Goal: Task Accomplishment & Management: Manage account settings

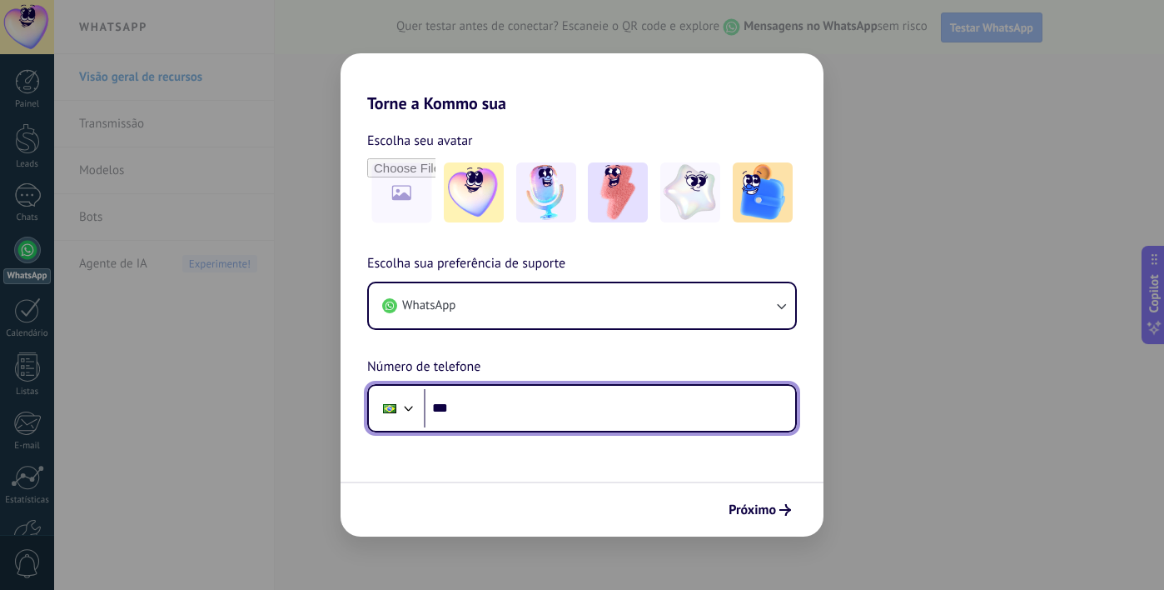
click at [531, 396] on input "***" at bounding box center [609, 408] width 371 height 38
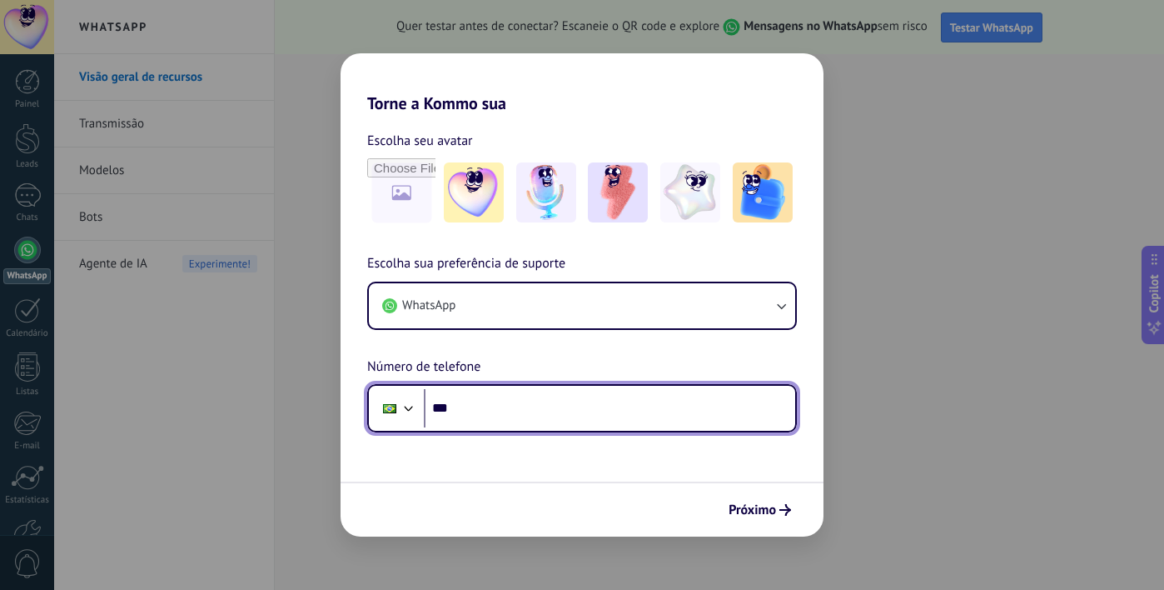
paste input "**********"
paste input "tel"
paste input "***"
type input "**********"
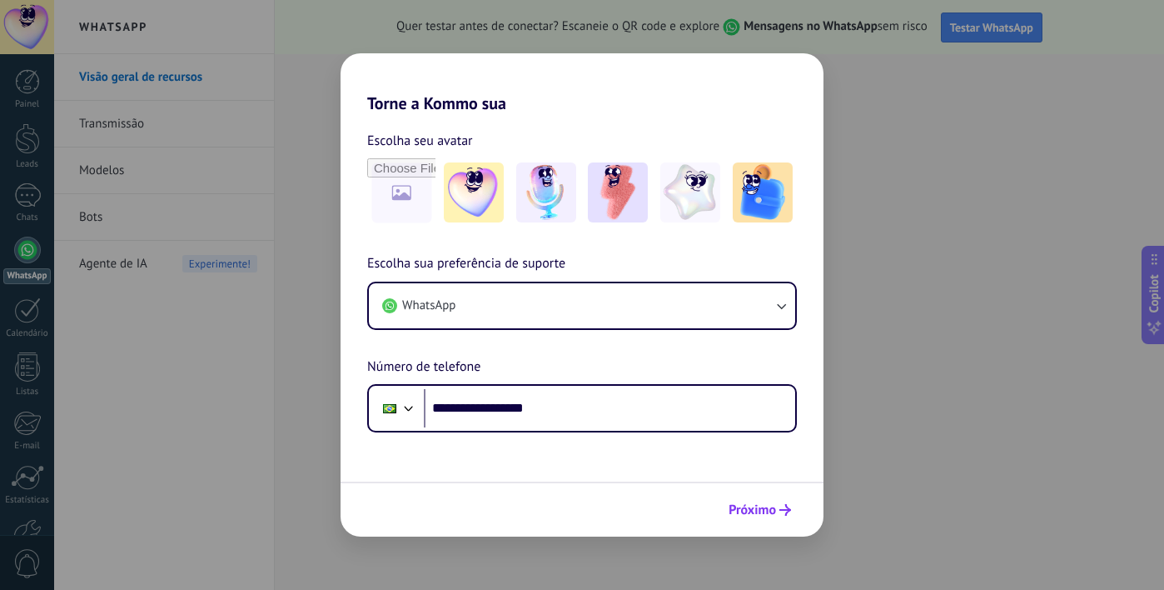
click at [767, 515] on span "Próximo" at bounding box center [752, 510] width 47 height 12
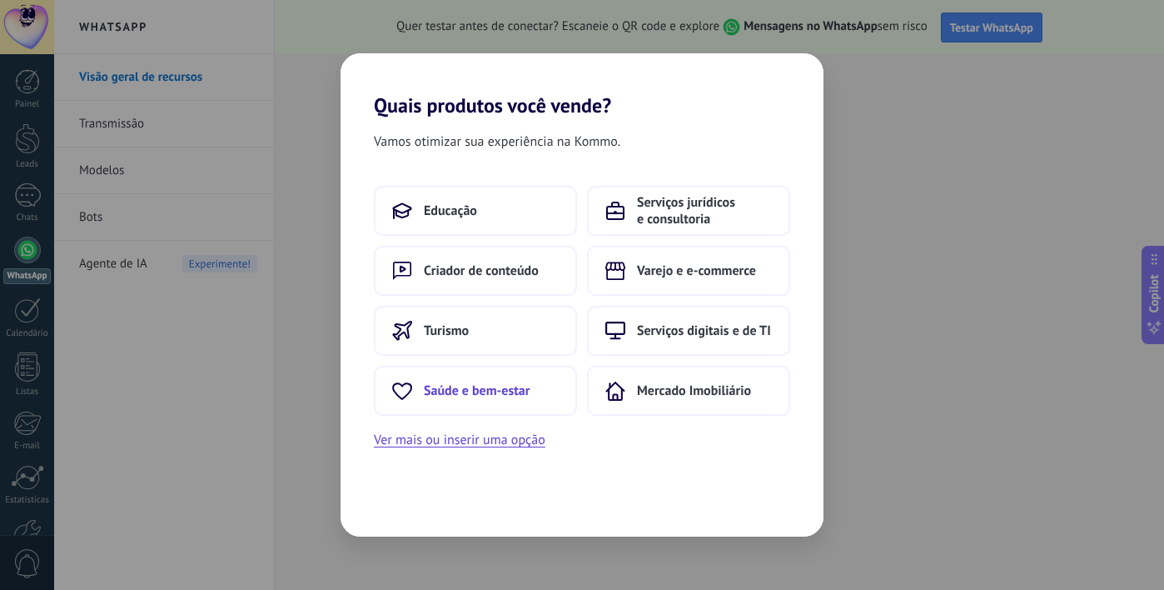
click at [518, 396] on span "Saúde e bem-estar" at bounding box center [477, 390] width 106 height 17
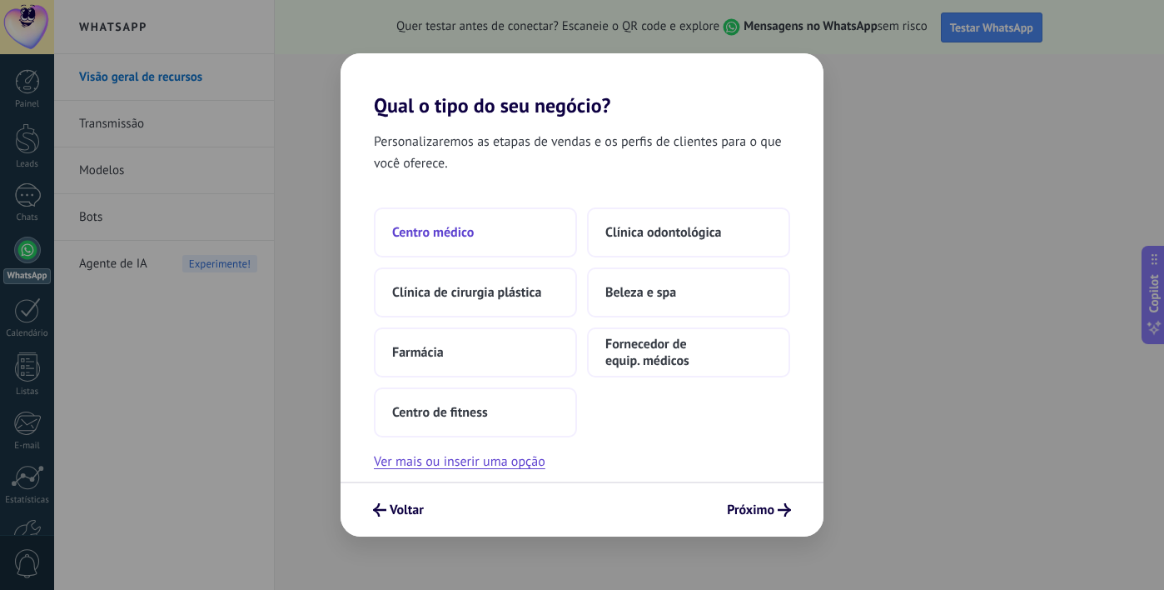
click at [513, 228] on button "Centro médico" at bounding box center [475, 232] width 203 height 50
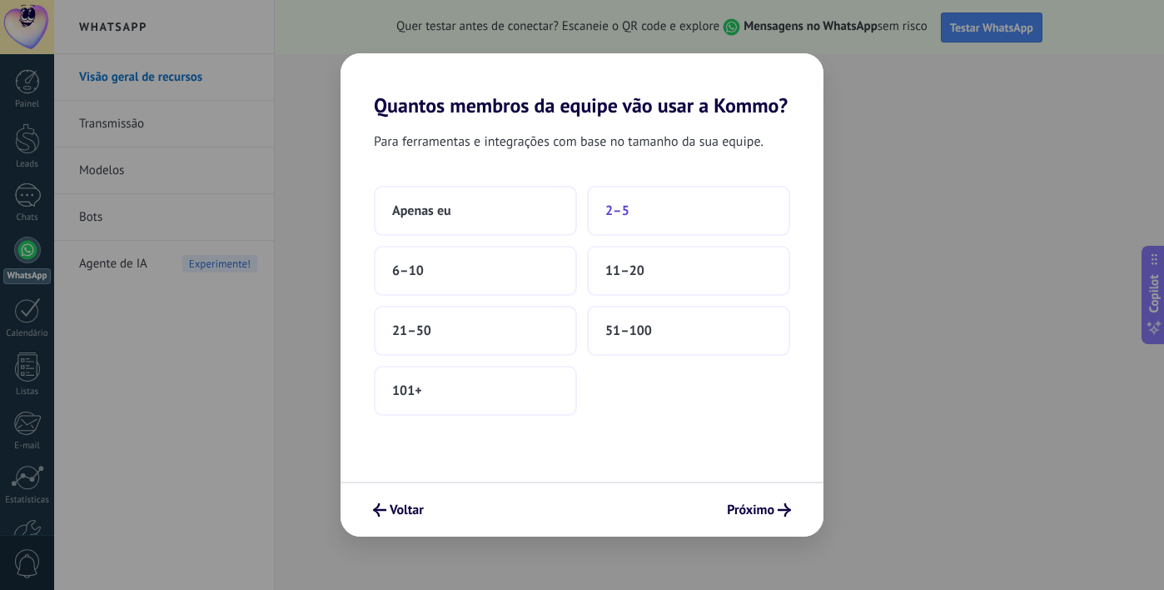
click at [638, 226] on button "2–5" at bounding box center [688, 211] width 203 height 50
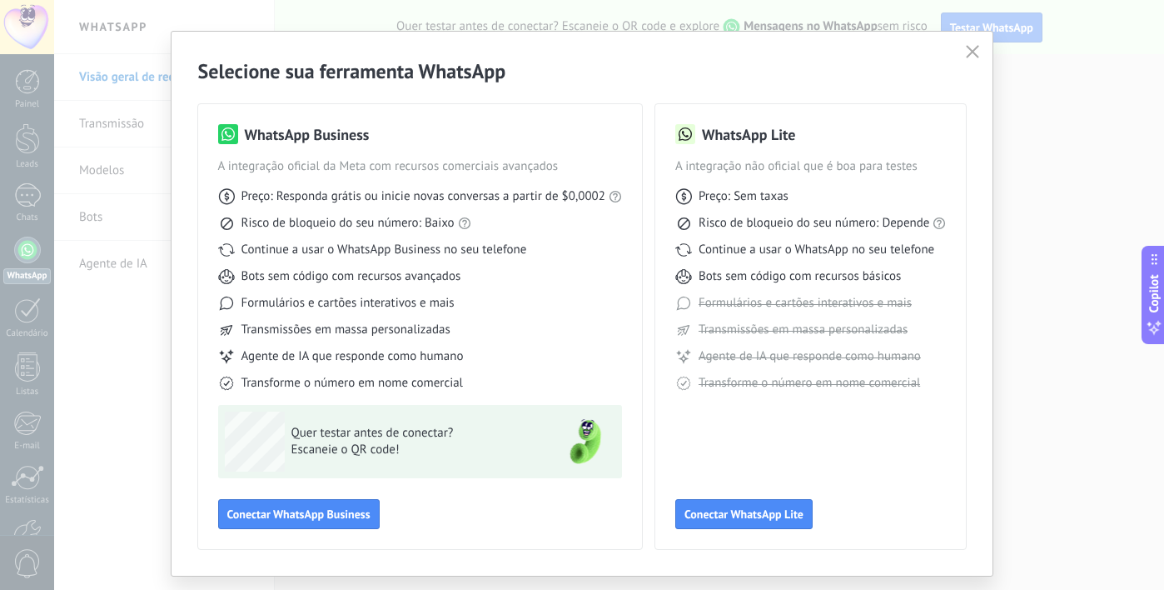
scroll to position [27, 0]
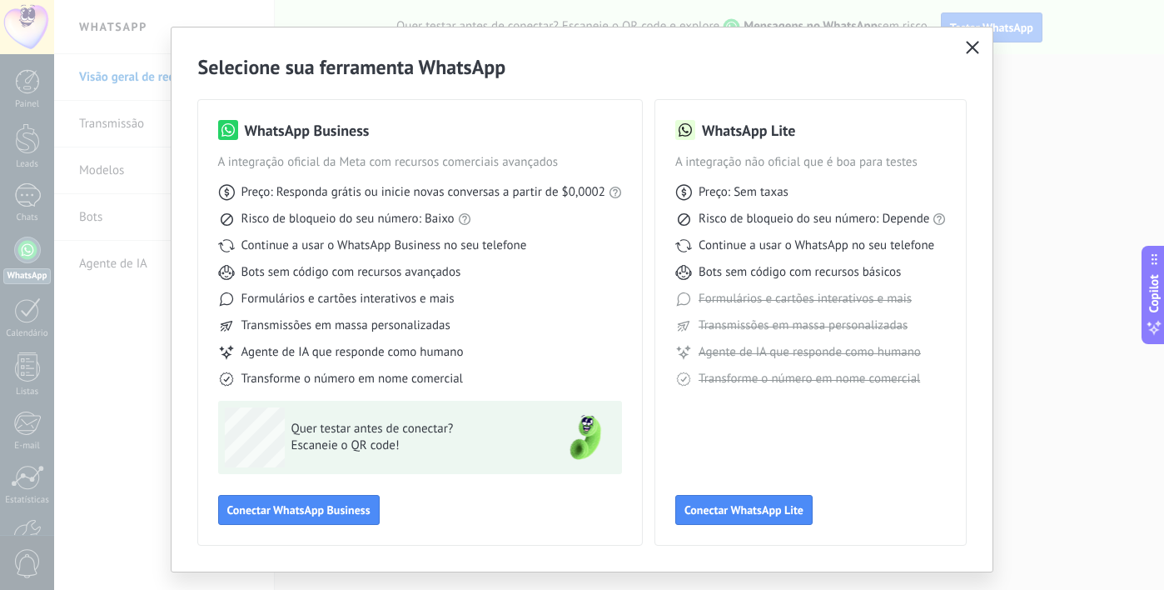
click at [966, 51] on icon "button" at bounding box center [972, 47] width 13 height 13
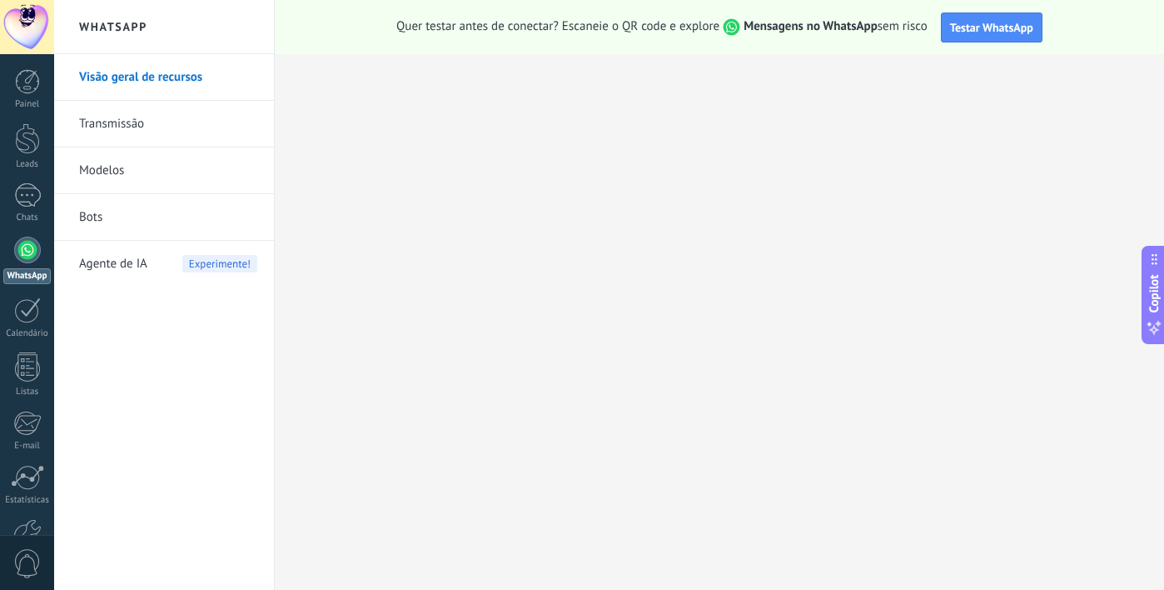
scroll to position [103, 0]
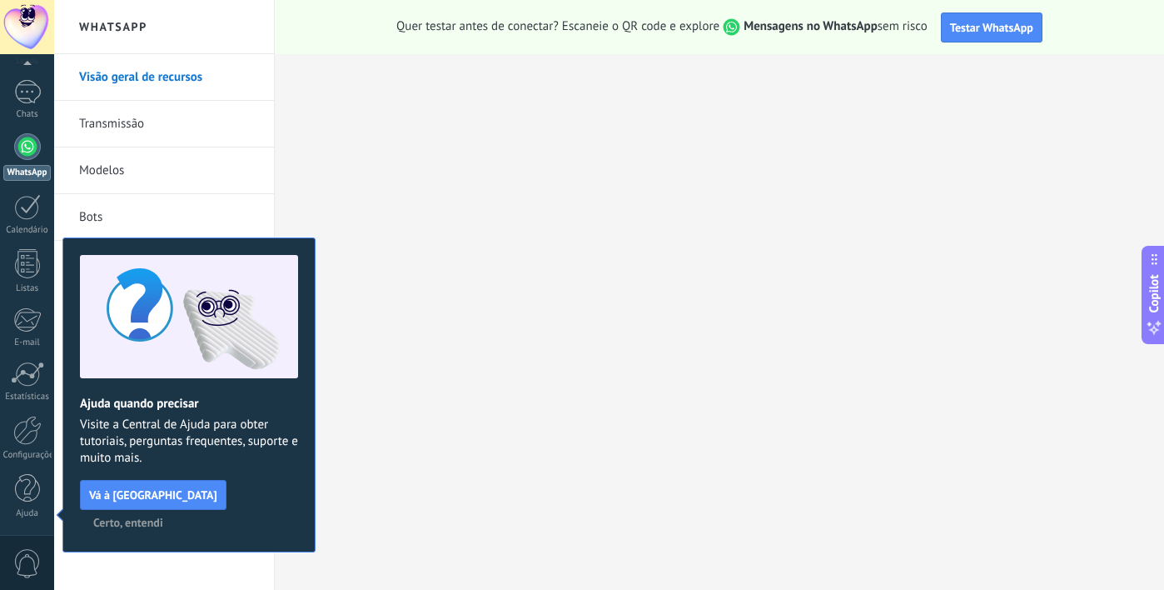
click at [171, 510] on button "Certo, entendi" at bounding box center [128, 522] width 85 height 25
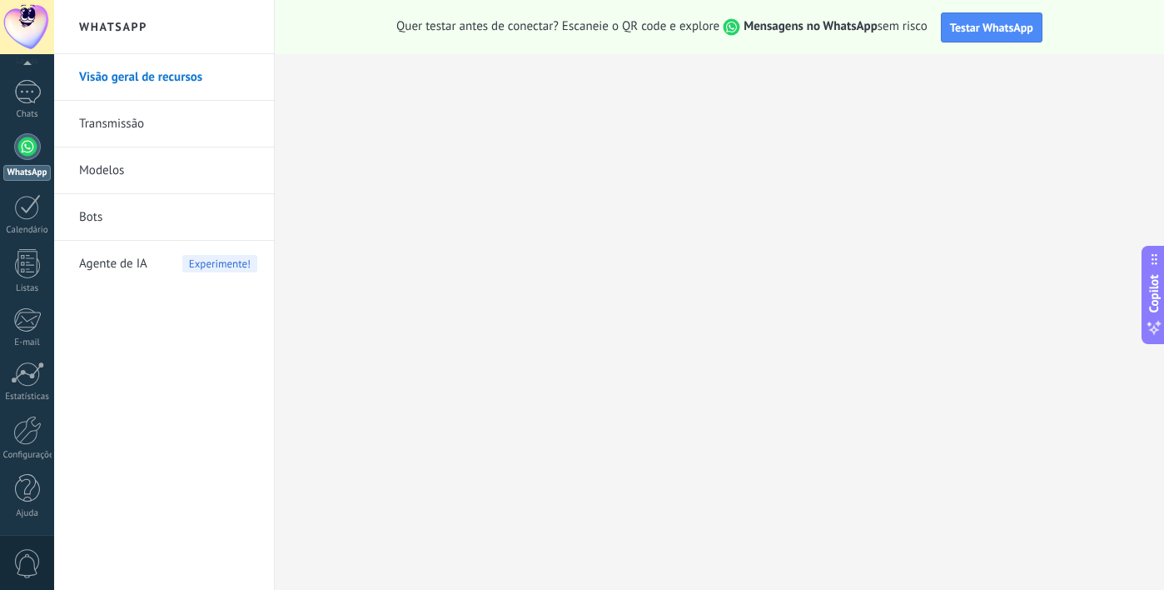
scroll to position [96, 0]
click at [22, 35] on div at bounding box center [27, 27] width 54 height 54
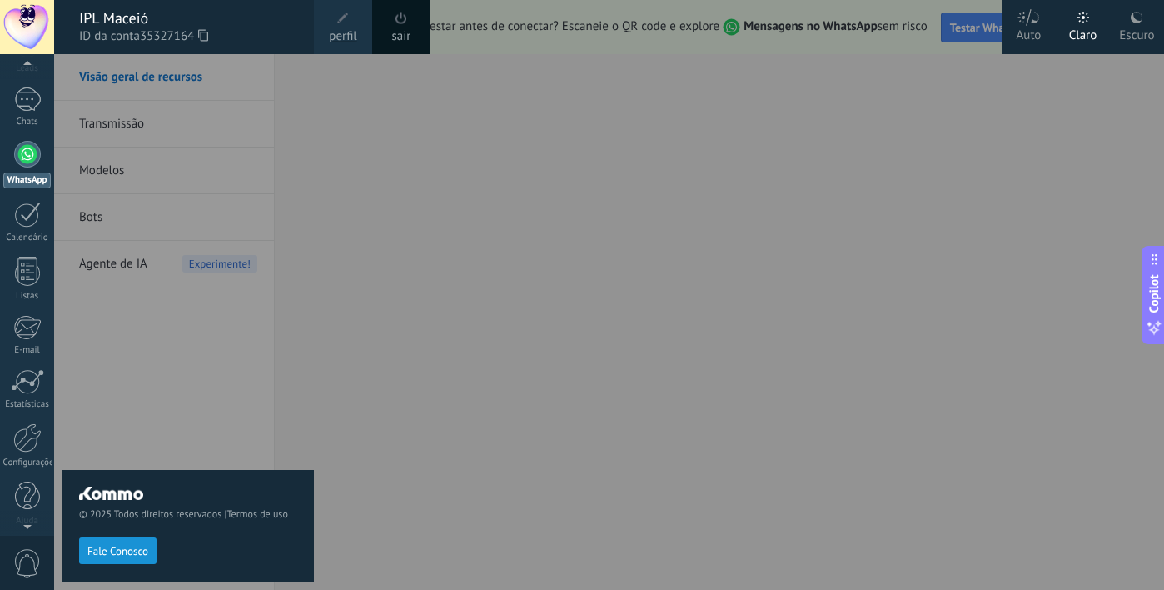
click at [341, 22] on span at bounding box center [343, 18] width 12 height 12
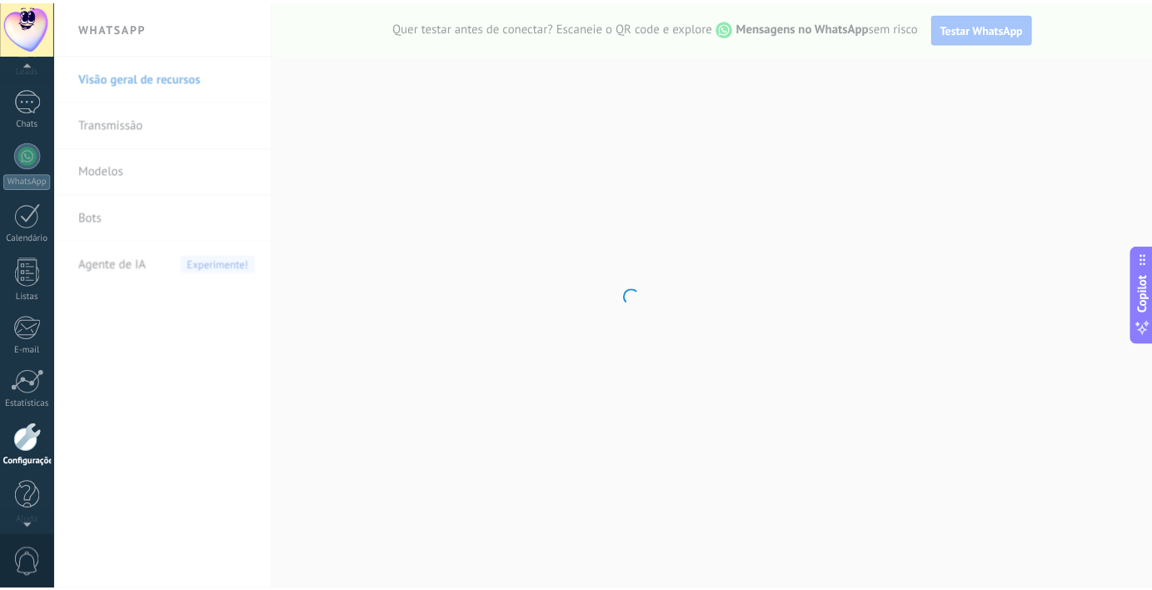
scroll to position [103, 0]
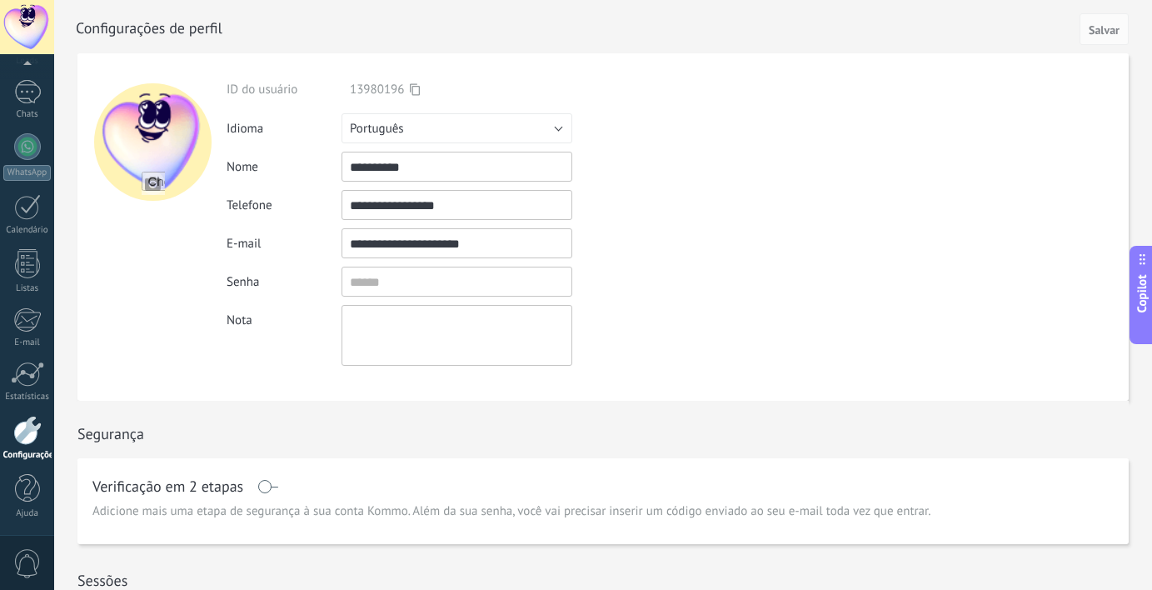
click at [155, 185] on input "file" at bounding box center [153, 183] width 23 height 23
click at [142, 185] on input "file" at bounding box center [153, 183] width 23 height 23
click at [152, 184] on input "file" at bounding box center [153, 183] width 23 height 23
type input "**********"
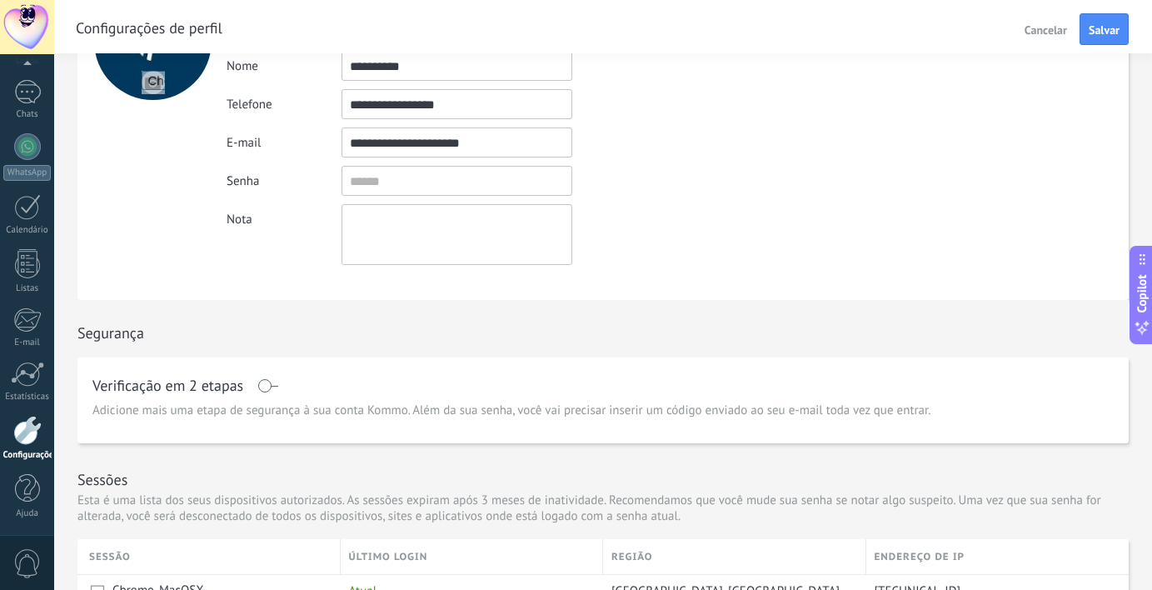
scroll to position [781, 0]
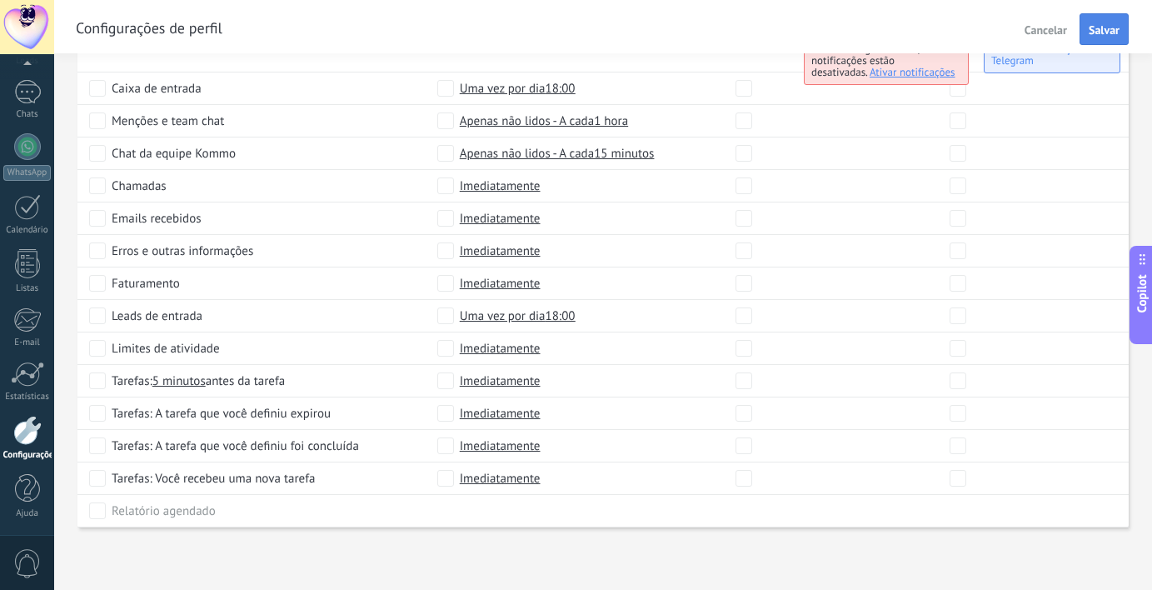
click at [1101, 24] on span "Salvar" at bounding box center [1104, 30] width 31 height 12
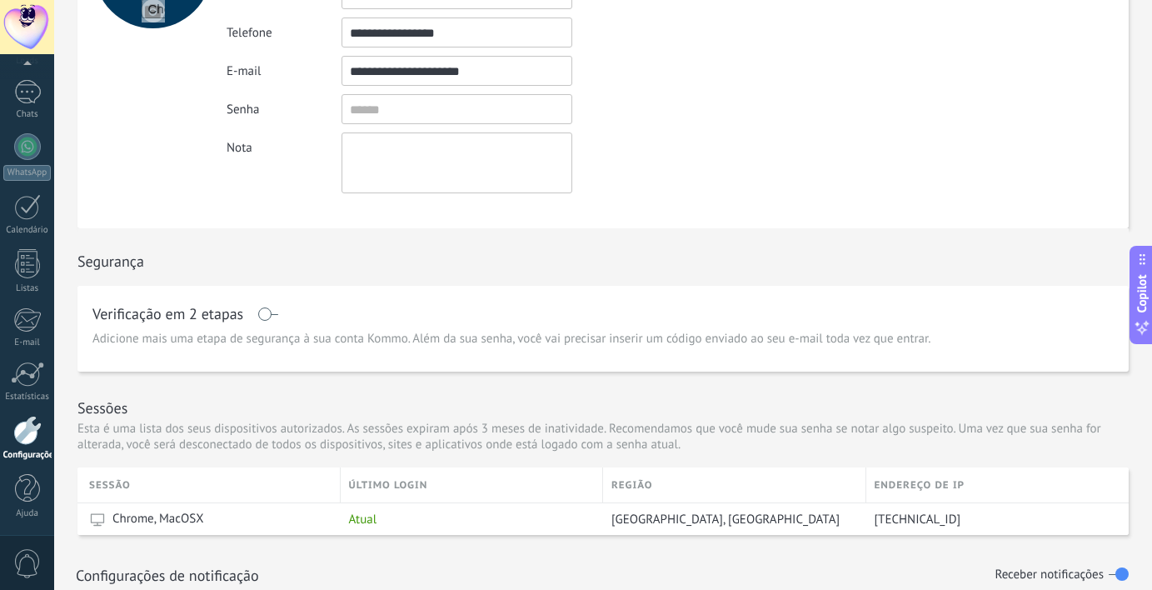
scroll to position [0, 0]
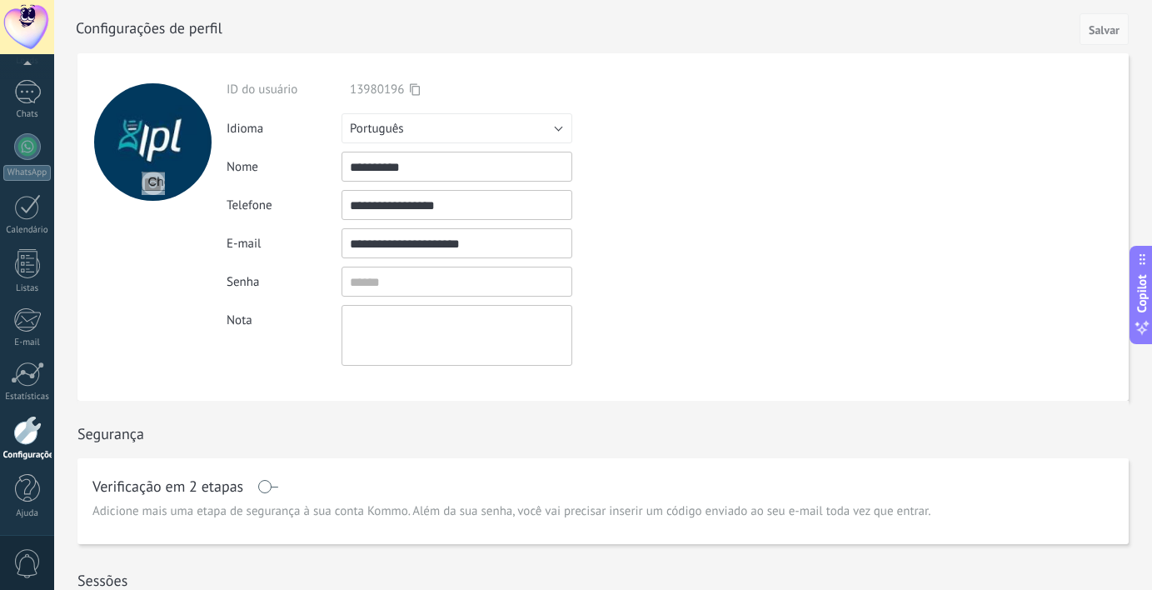
click at [1104, 32] on span "Salvar" at bounding box center [1104, 30] width 31 height 12
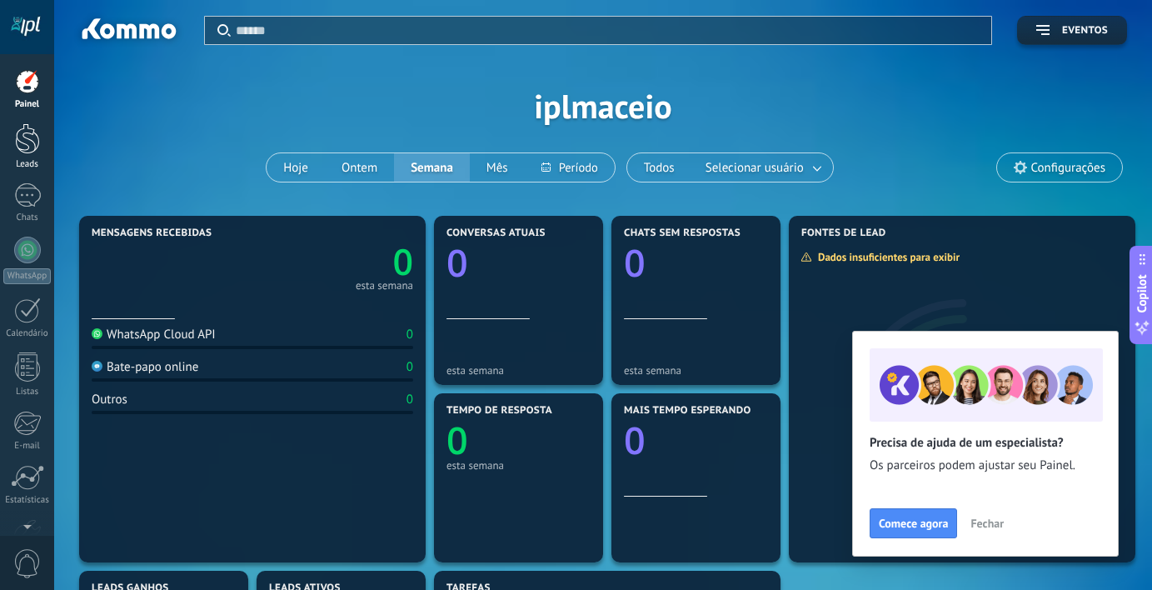
click at [24, 155] on link "Leads" at bounding box center [27, 146] width 54 height 47
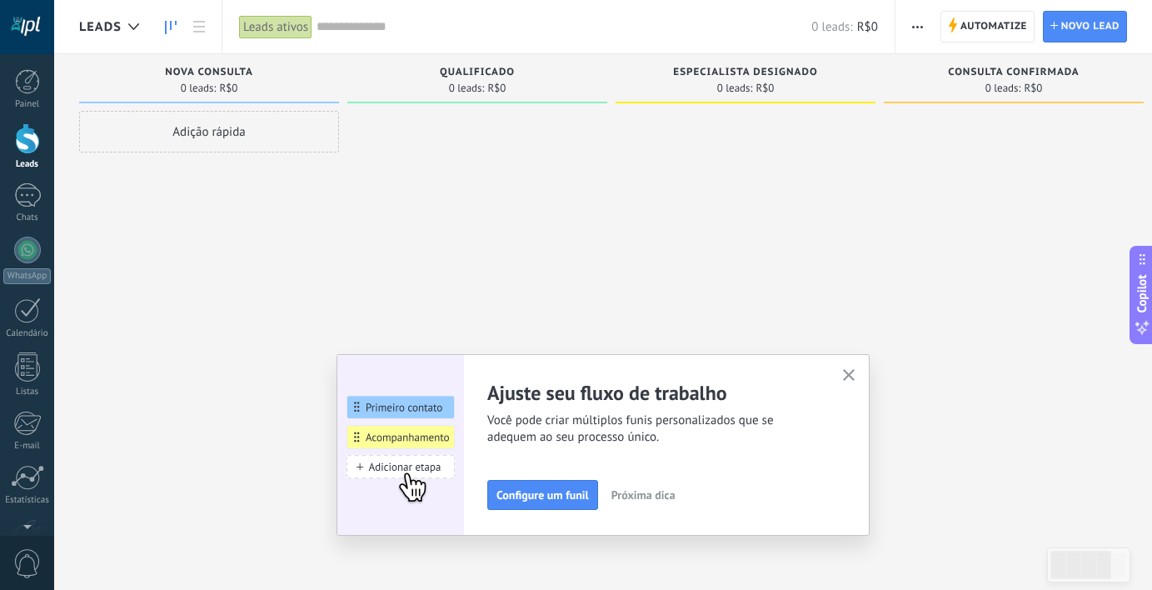
click at [851, 374] on icon "button" at bounding box center [849, 375] width 12 height 12
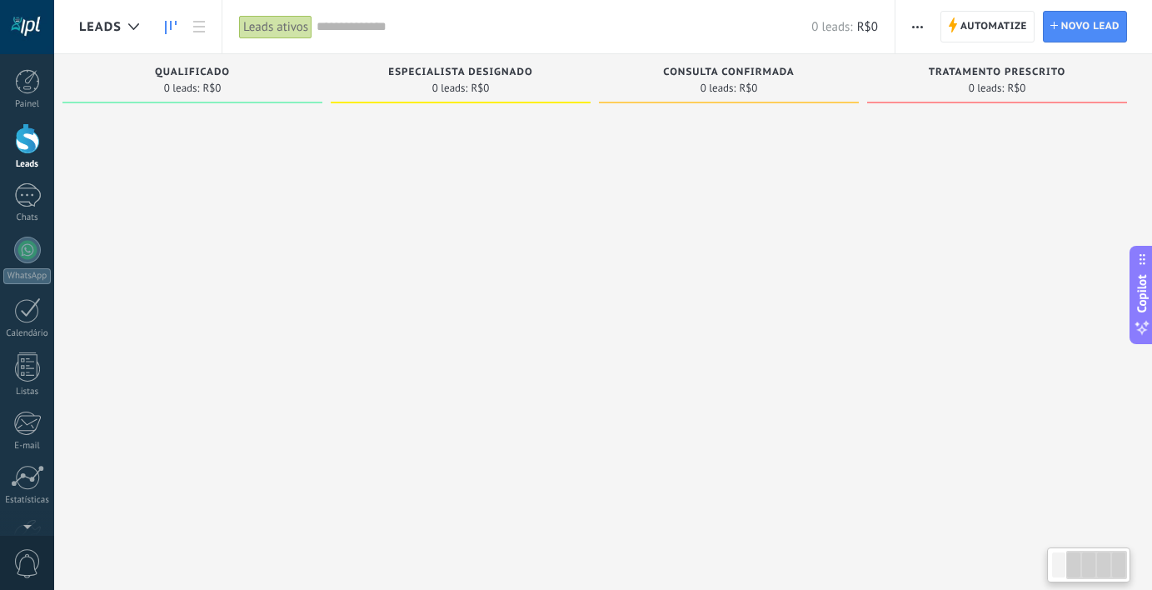
drag, startPoint x: 945, startPoint y: 115, endPoint x: 395, endPoint y: 90, distance: 551.1
click at [393, 89] on div "Etapa de leads de entrada solicitações: 0 0 0 0 0 0 0 0 0 Nova consulta 0 leads…" at bounding box center [473, 268] width 1358 height 429
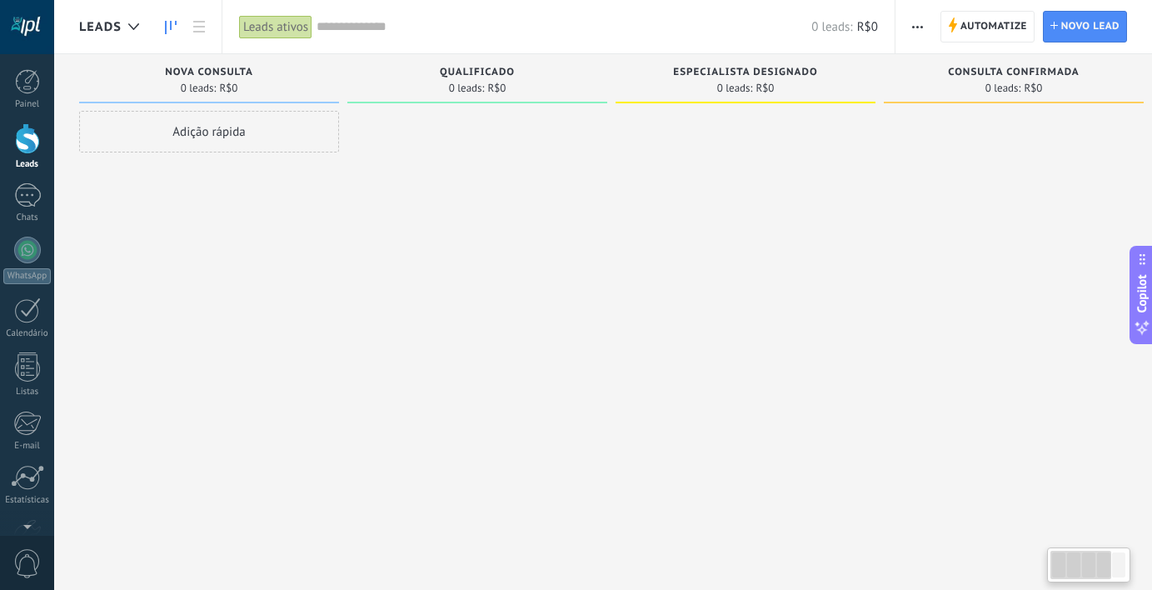
drag, startPoint x: 489, startPoint y: 125, endPoint x: 1124, endPoint y: 153, distance: 636.1
click at [1124, 153] on div "Etapa de leads de entrada solicitações: 0 0 0 0 0 0 0 0 0 Nova consulta 0 leads…" at bounding box center [758, 268] width 1358 height 429
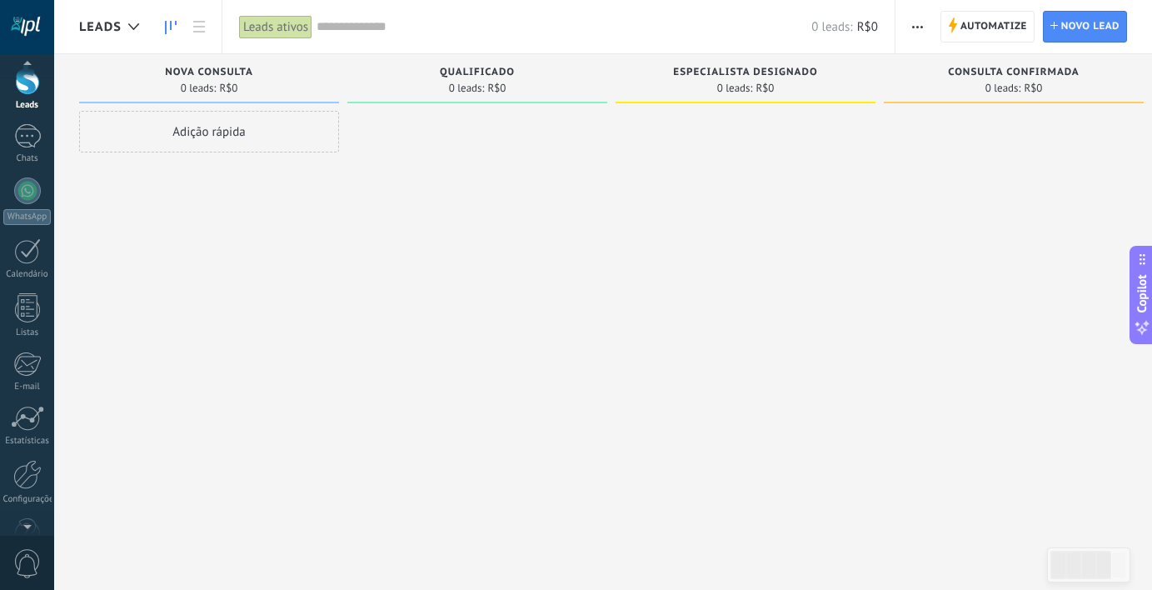
scroll to position [103, 0]
click at [22, 447] on link "Configurações" at bounding box center [27, 438] width 54 height 45
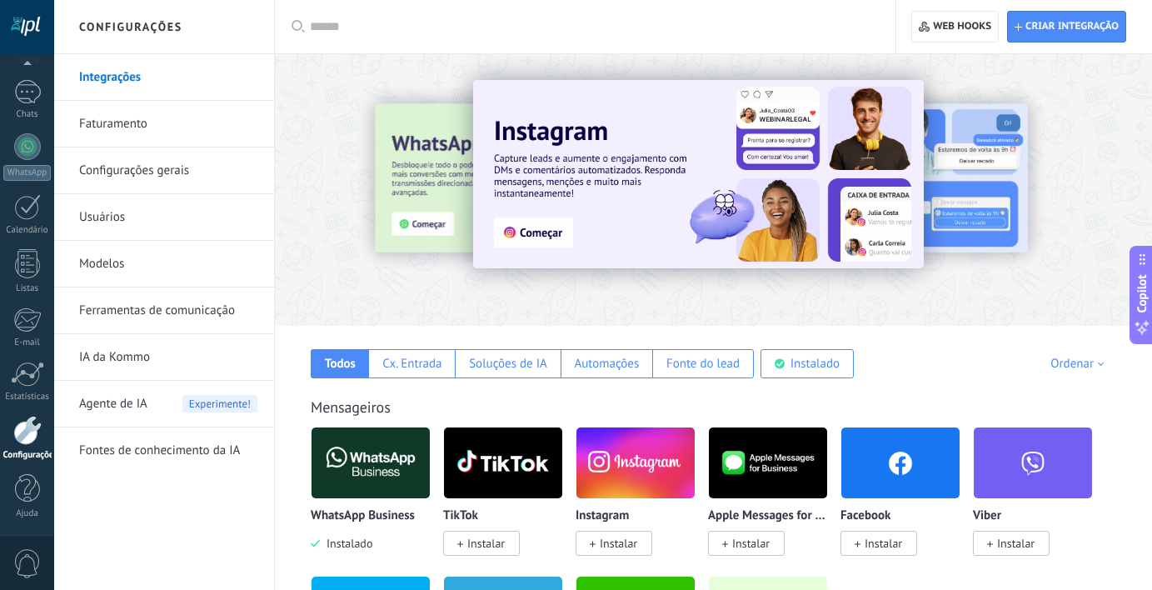
click at [35, 30] on div at bounding box center [27, 27] width 54 height 54
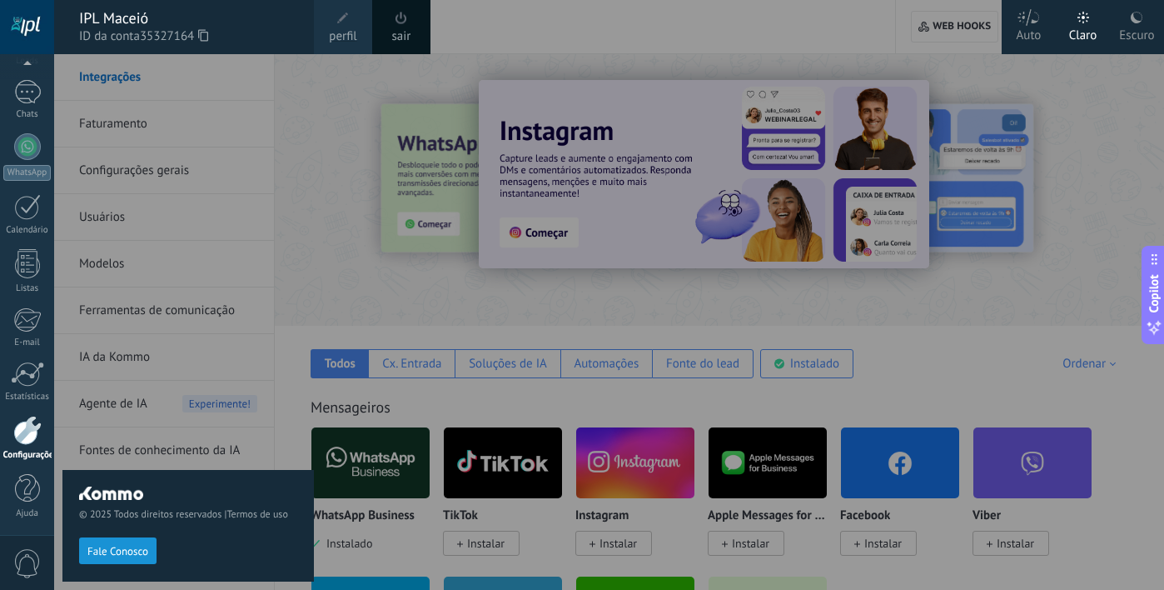
click at [208, 37] on use at bounding box center [203, 35] width 10 height 12
click at [778, 153] on div at bounding box center [636, 295] width 1164 height 590
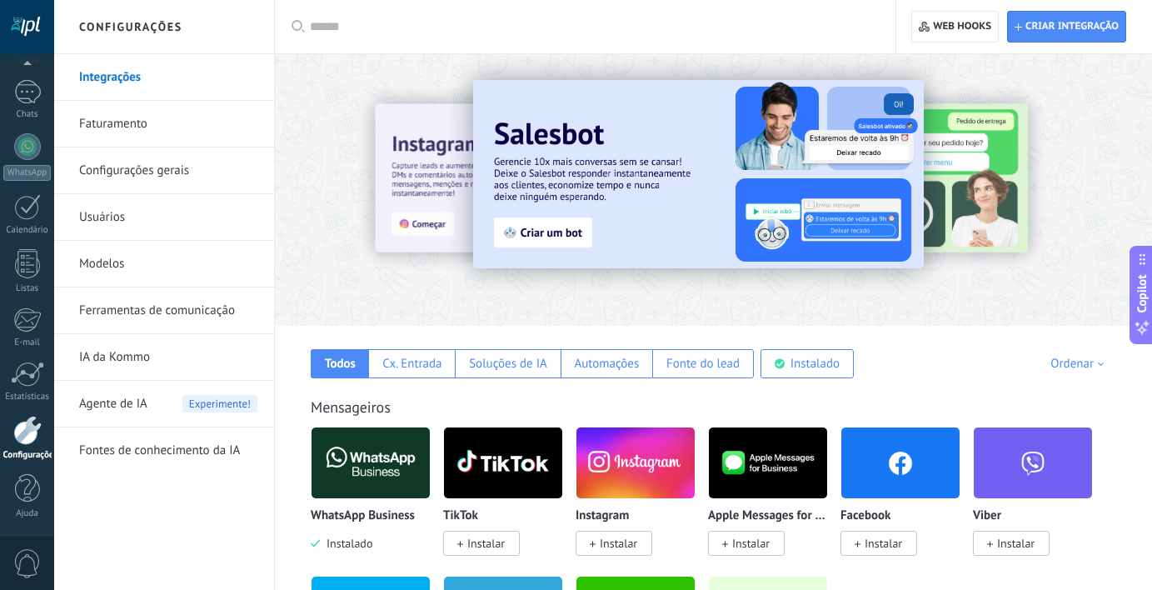
click at [1017, 192] on div at bounding box center [1126, 189] width 375 height 150
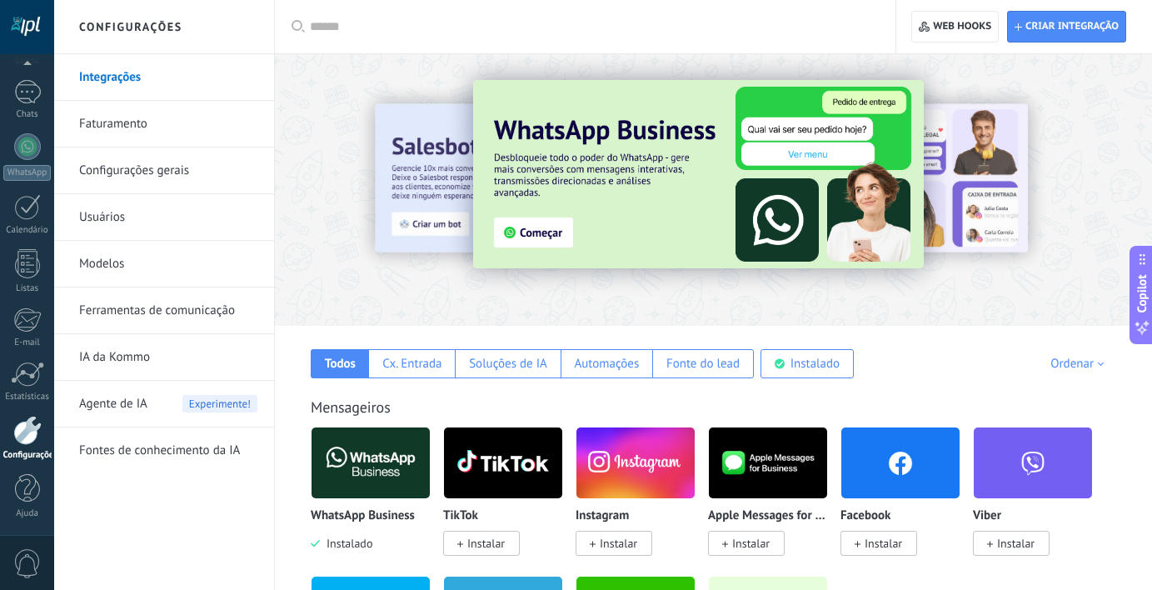
click at [991, 197] on div at bounding box center [1126, 189] width 375 height 150
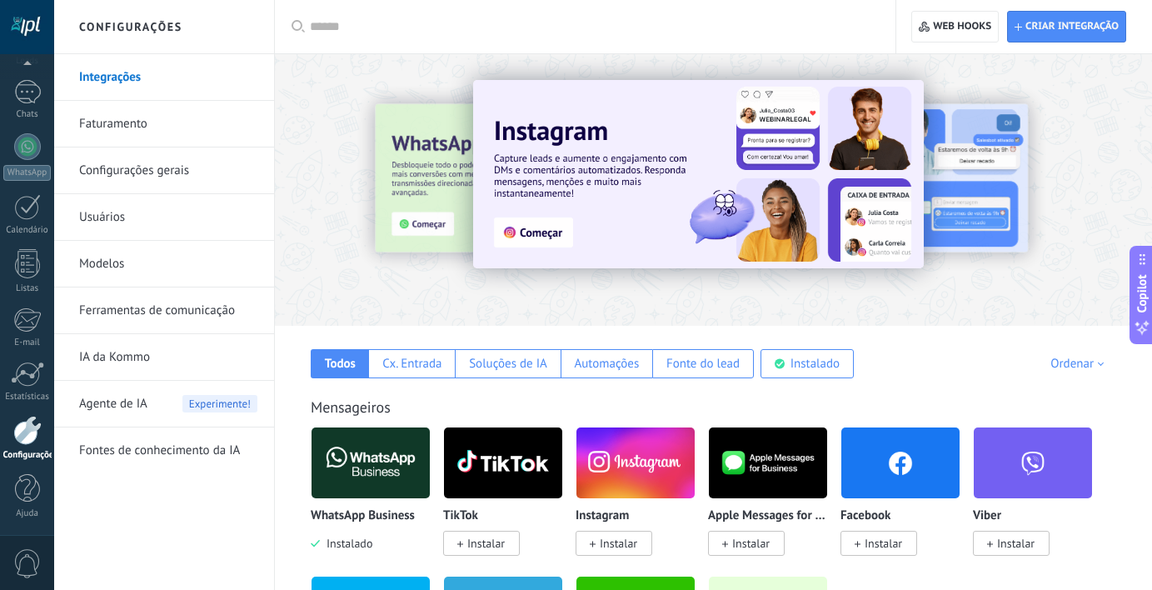
click at [975, 199] on div at bounding box center [1126, 189] width 375 height 150
click at [963, 202] on div at bounding box center [1126, 189] width 375 height 150
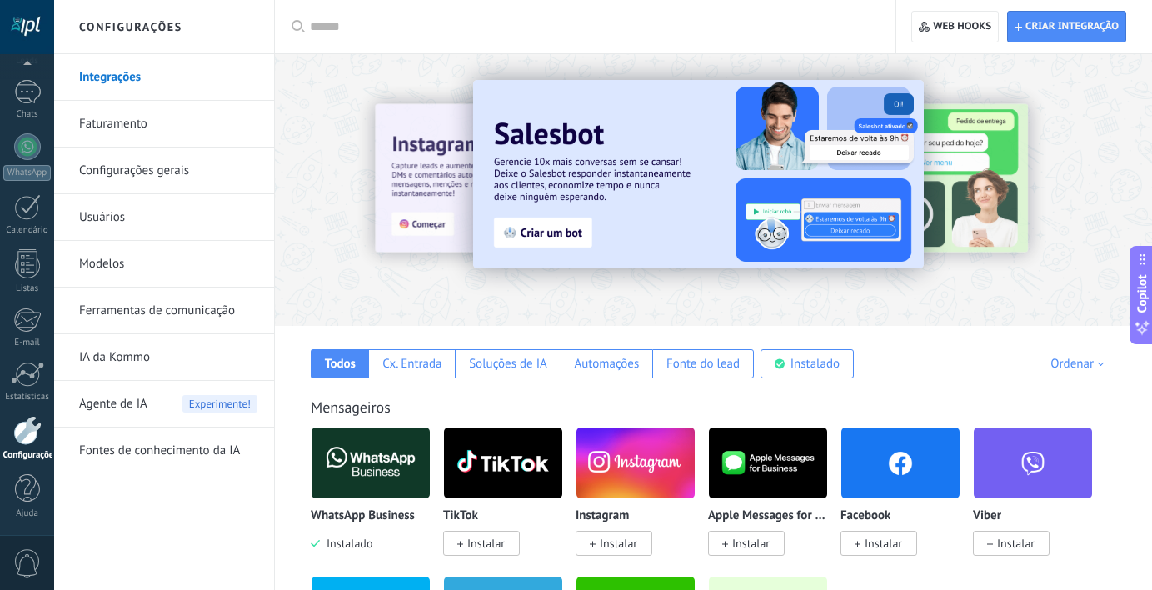
click at [45, 24] on div at bounding box center [27, 27] width 54 height 54
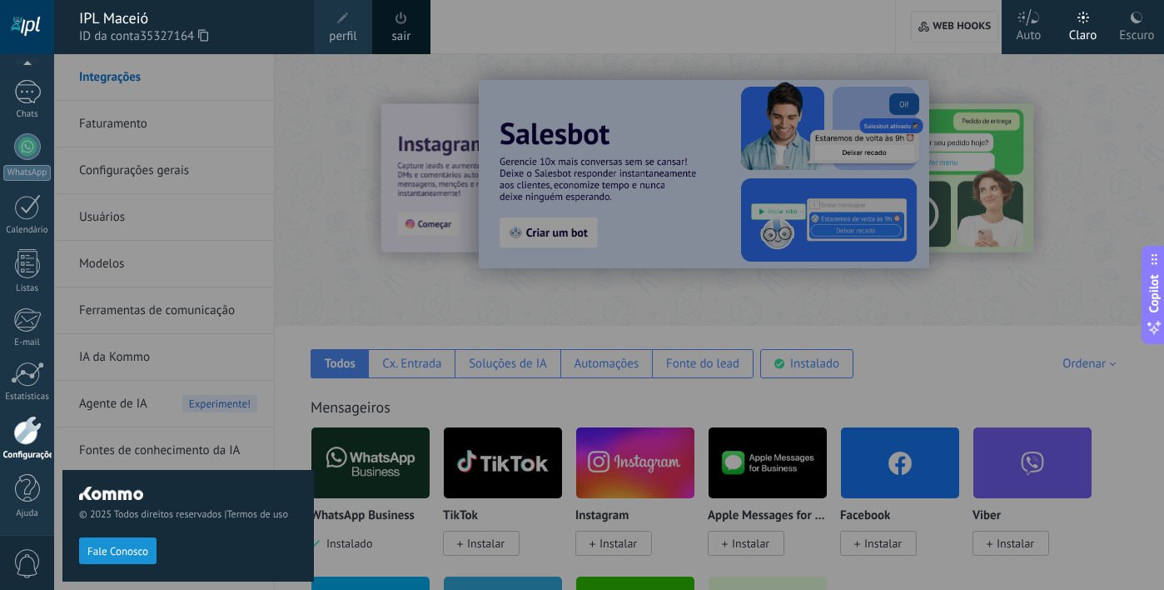
click at [206, 34] on icon at bounding box center [203, 35] width 10 height 12
click at [208, 36] on icon at bounding box center [203, 35] width 10 height 12
click at [366, 235] on div at bounding box center [636, 295] width 1164 height 590
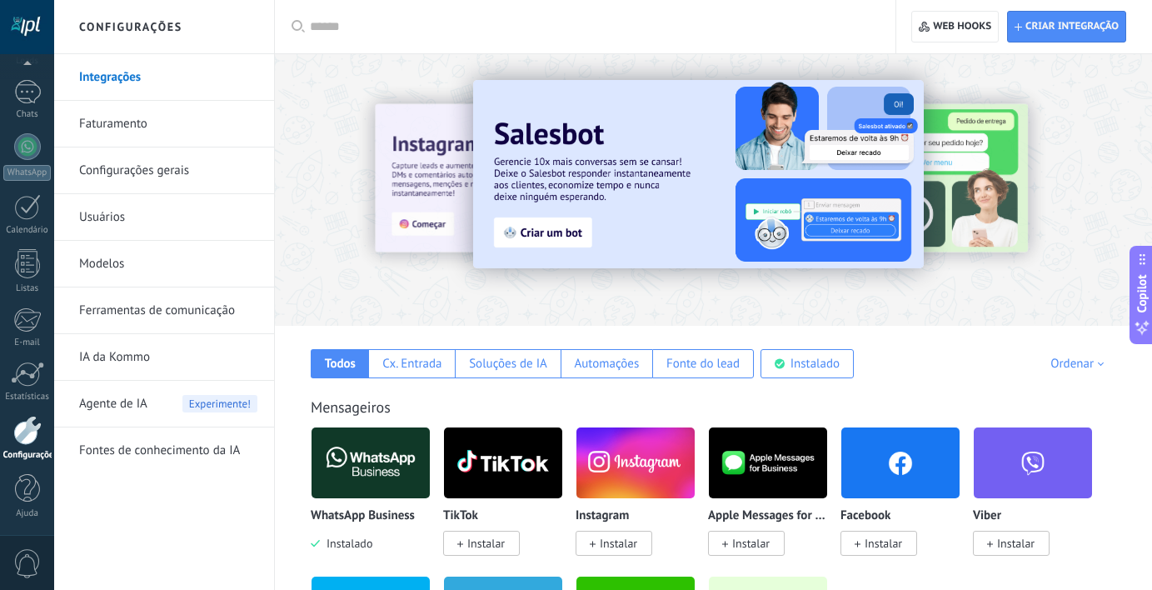
click at [28, 20] on div at bounding box center [27, 27] width 54 height 54
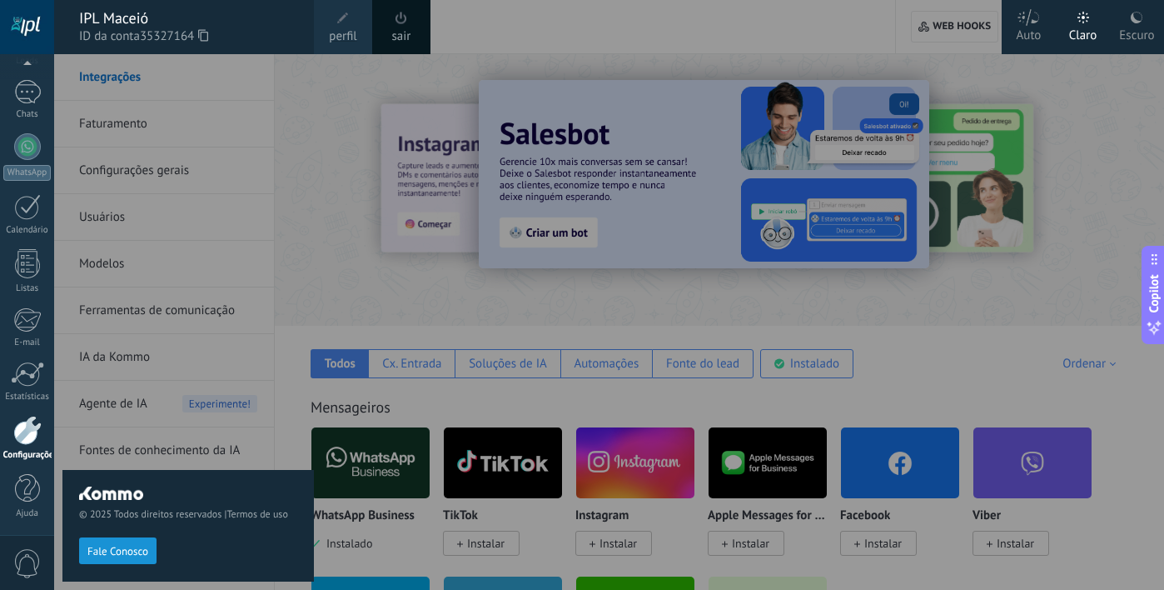
click at [206, 39] on icon at bounding box center [203, 35] width 10 height 12
click at [679, 215] on div at bounding box center [636, 295] width 1164 height 590
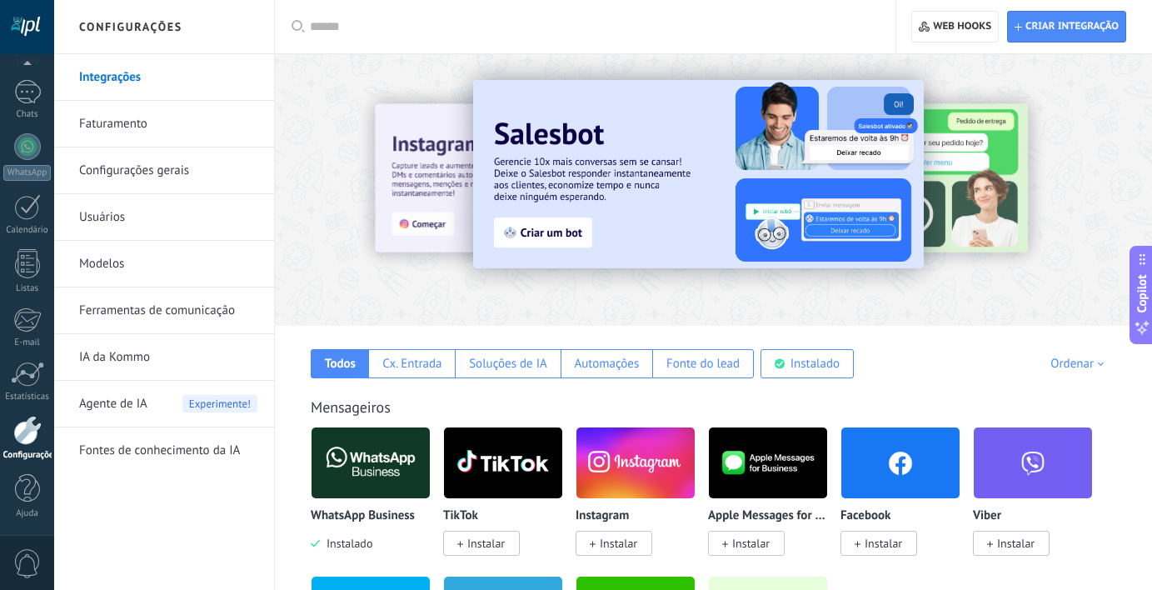
click at [396, 185] on div at bounding box center [305, 189] width 365 height 150
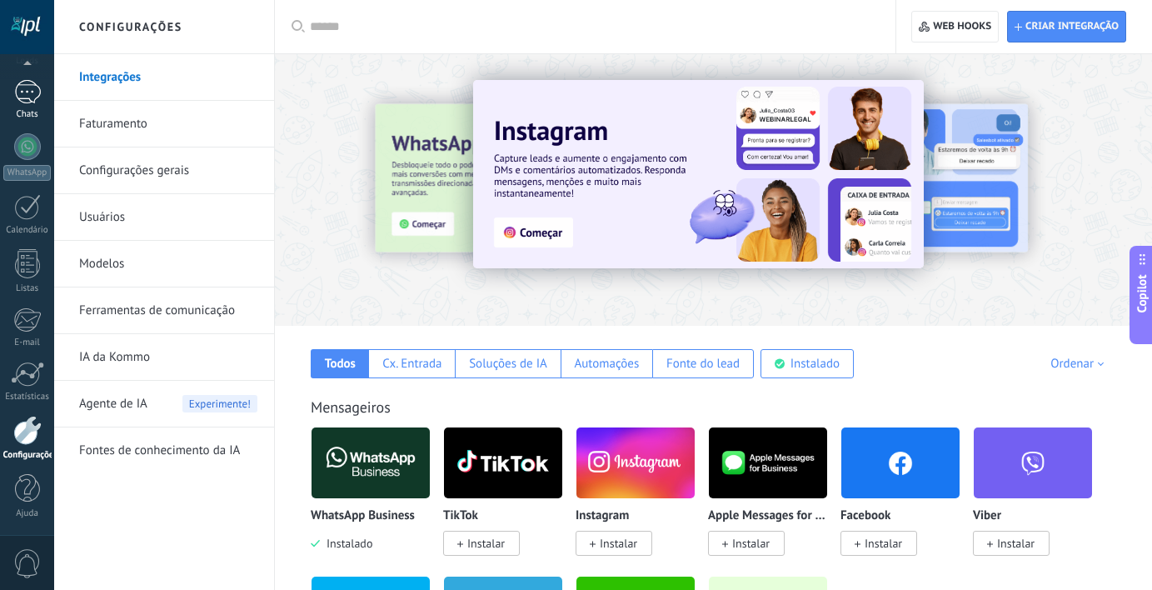
click at [23, 109] on div "Chats" at bounding box center [27, 114] width 48 height 11
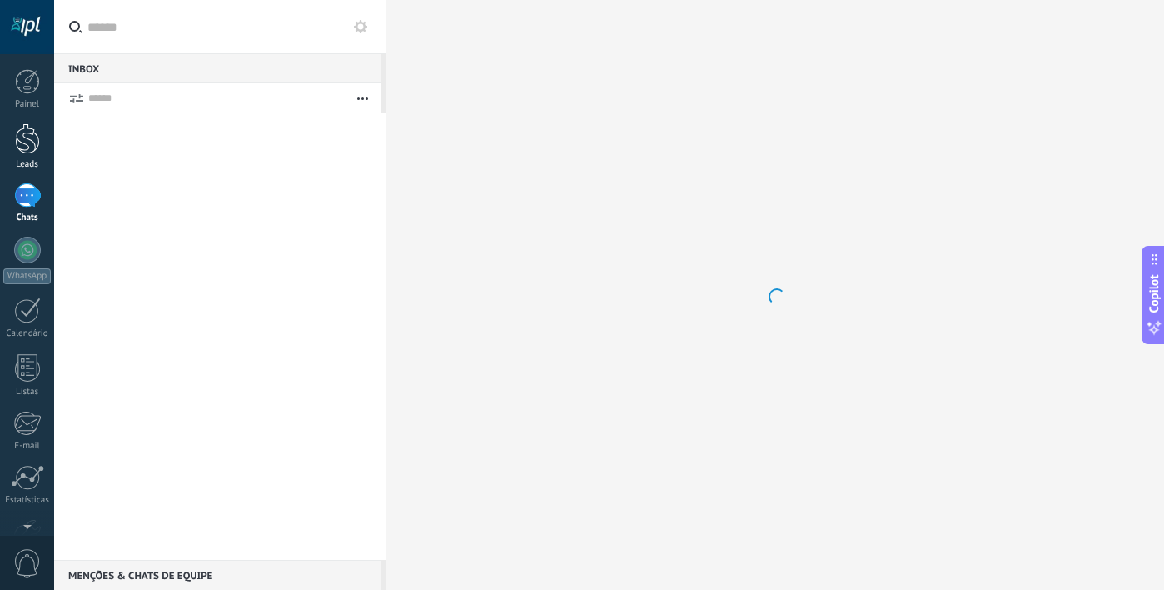
click at [20, 128] on div at bounding box center [27, 138] width 25 height 31
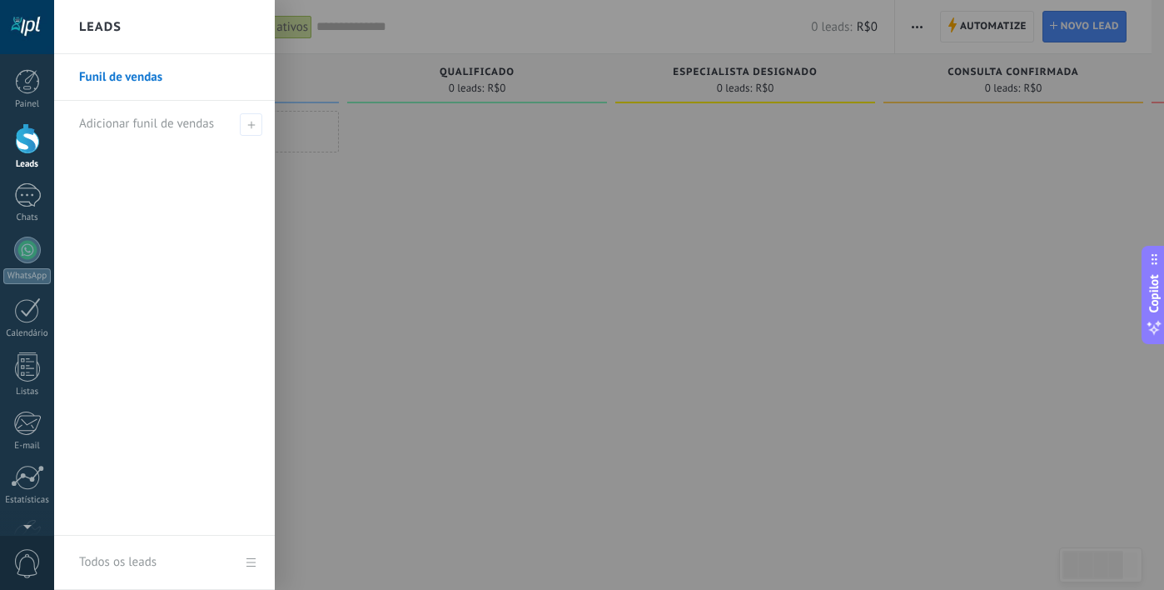
click at [332, 170] on div at bounding box center [636, 295] width 1164 height 590
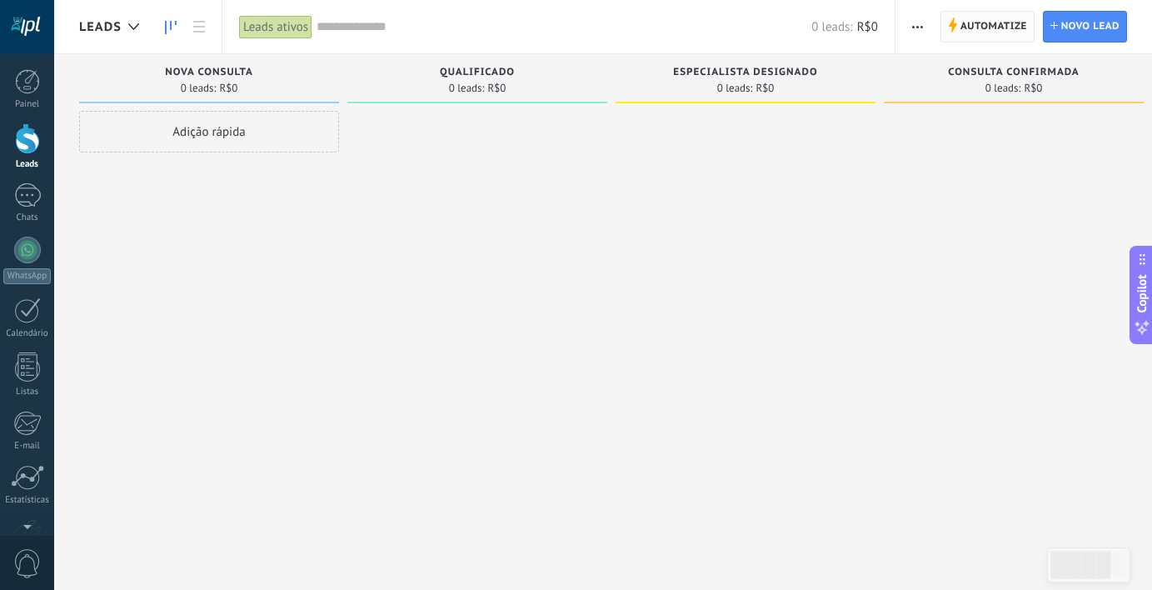
click at [998, 27] on span "Automatize" at bounding box center [993, 27] width 67 height 30
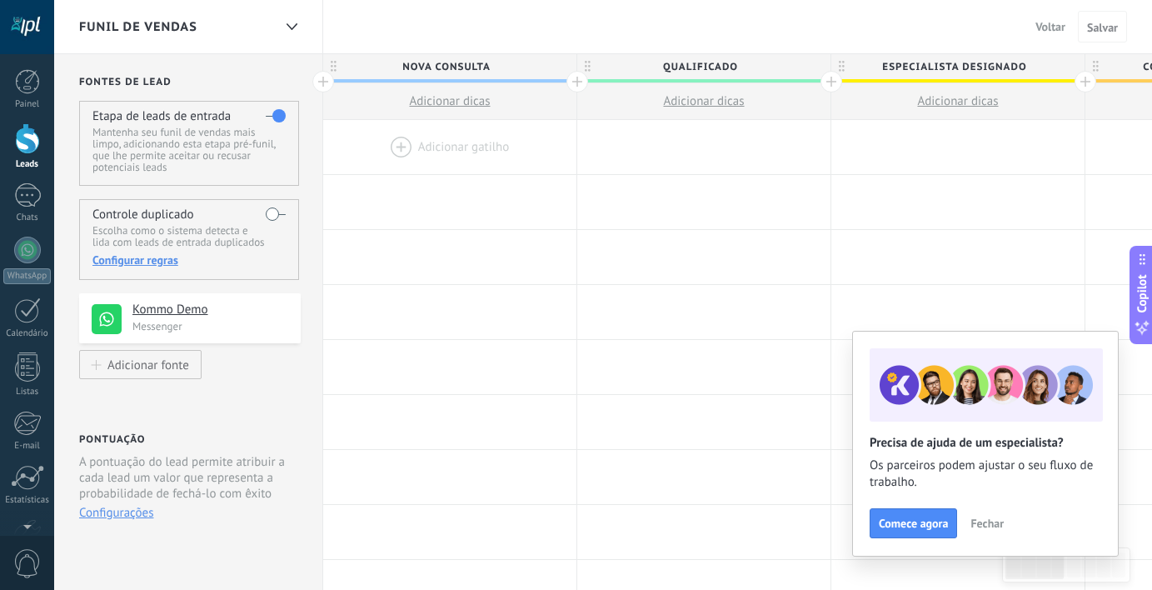
click at [981, 522] on span "Fechar" at bounding box center [986, 523] width 33 height 12
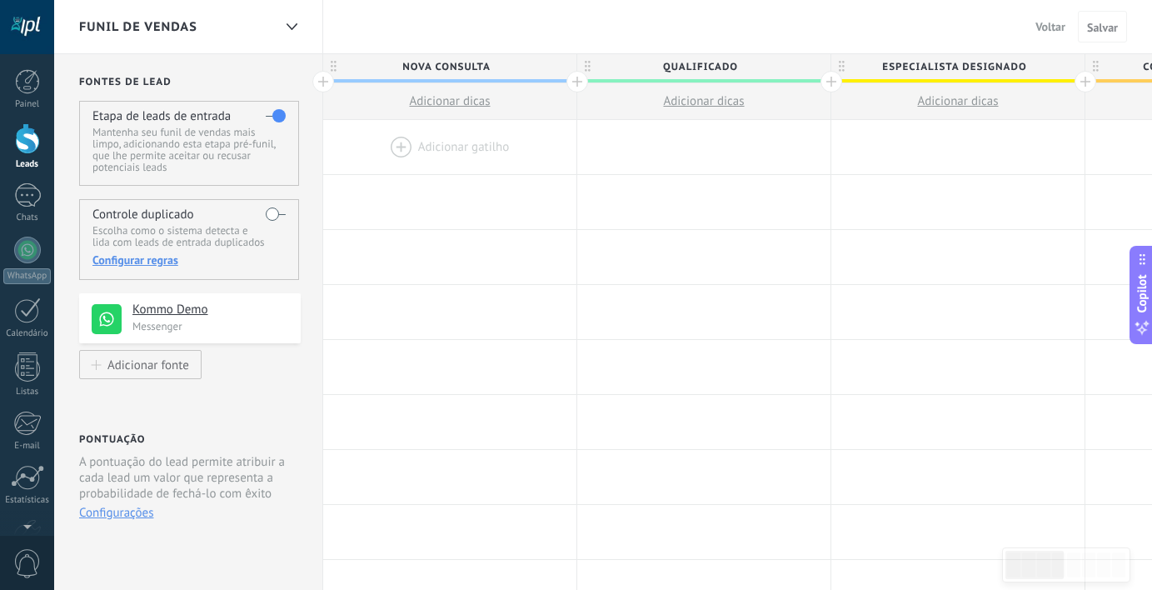
click at [1041, 25] on span "Voltar" at bounding box center [1050, 26] width 30 height 15
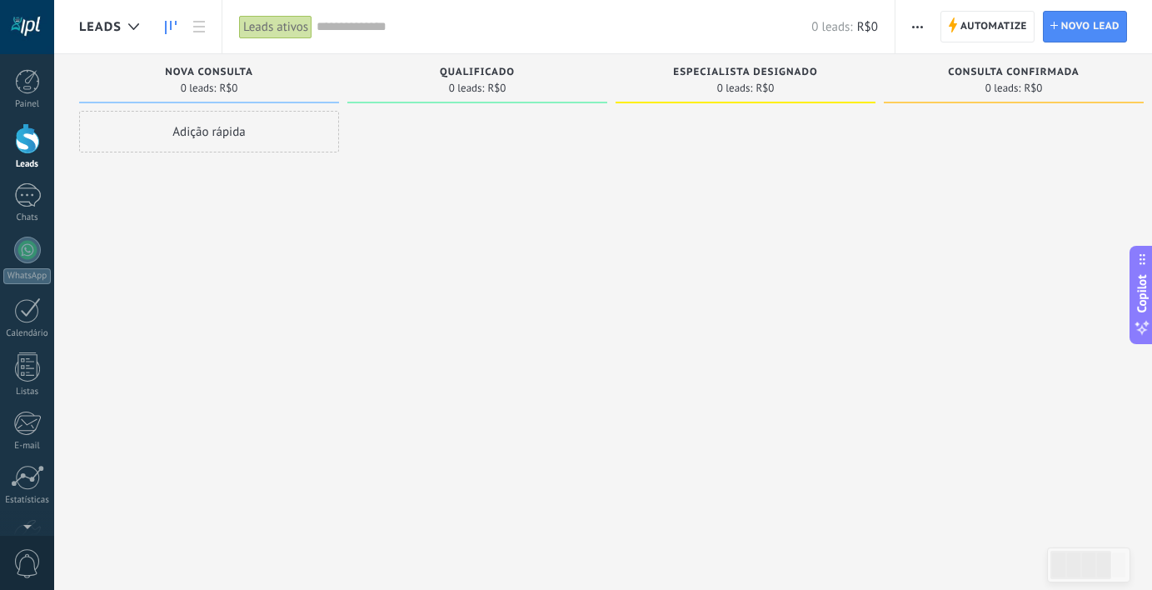
click at [642, 377] on div at bounding box center [745, 297] width 260 height 372
drag, startPoint x: 574, startPoint y: 412, endPoint x: 790, endPoint y: 416, distance: 216.6
click at [746, 416] on div "Etapa de leads de entrada solicitações: 0 0 0 0 0 0 0 0 0 Nova consulta 0 leads…" at bounding box center [758, 268] width 1358 height 429
drag, startPoint x: 806, startPoint y: 421, endPoint x: 788, endPoint y: 506, distance: 86.1
click at [788, 506] on div "Etapa de leads de entrada solicitações: 0 0 0 0 0 0 0 0 0 Nova consulta 0 leads…" at bounding box center [758, 315] width 1358 height 523
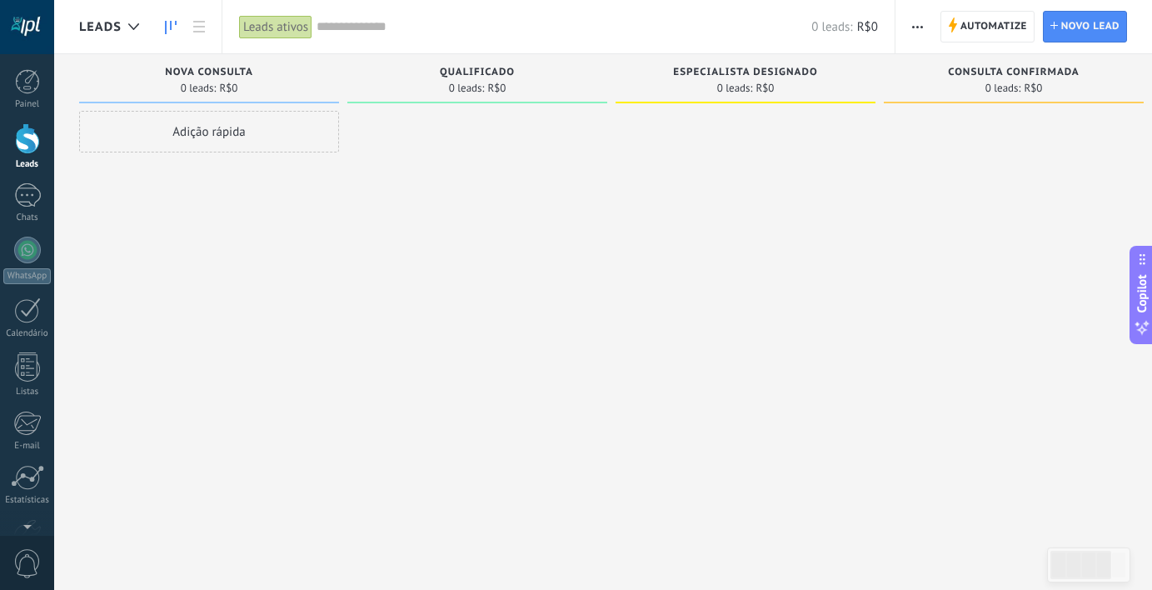
click at [195, 127] on div "Adição rápida" at bounding box center [209, 132] width 260 height 42
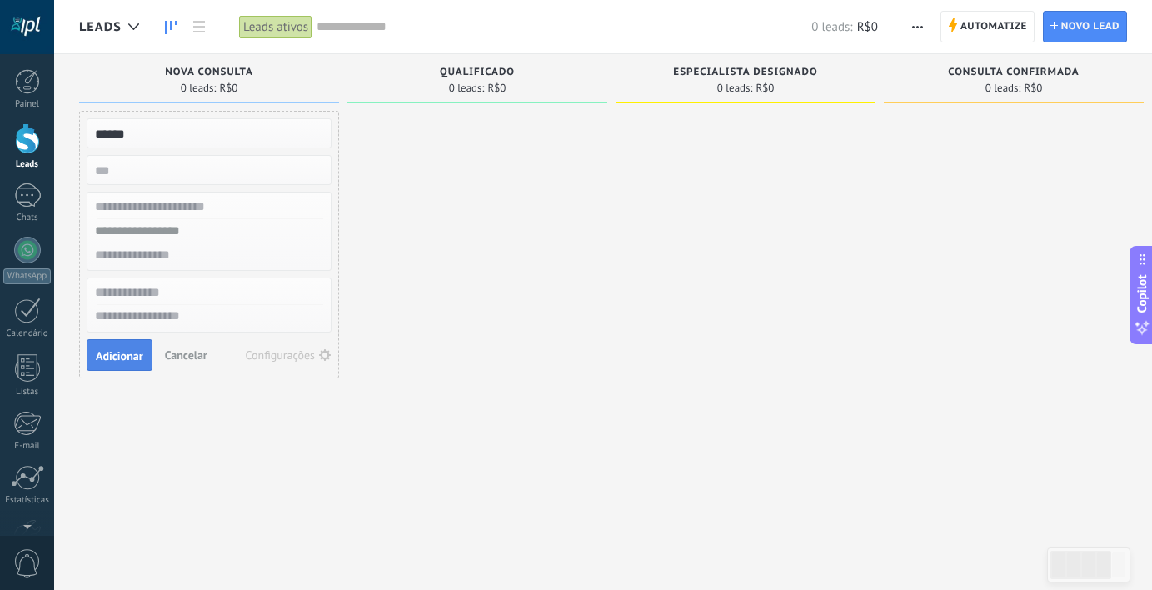
type input "******"
click at [127, 353] on span "Adicionar" at bounding box center [119, 356] width 47 height 12
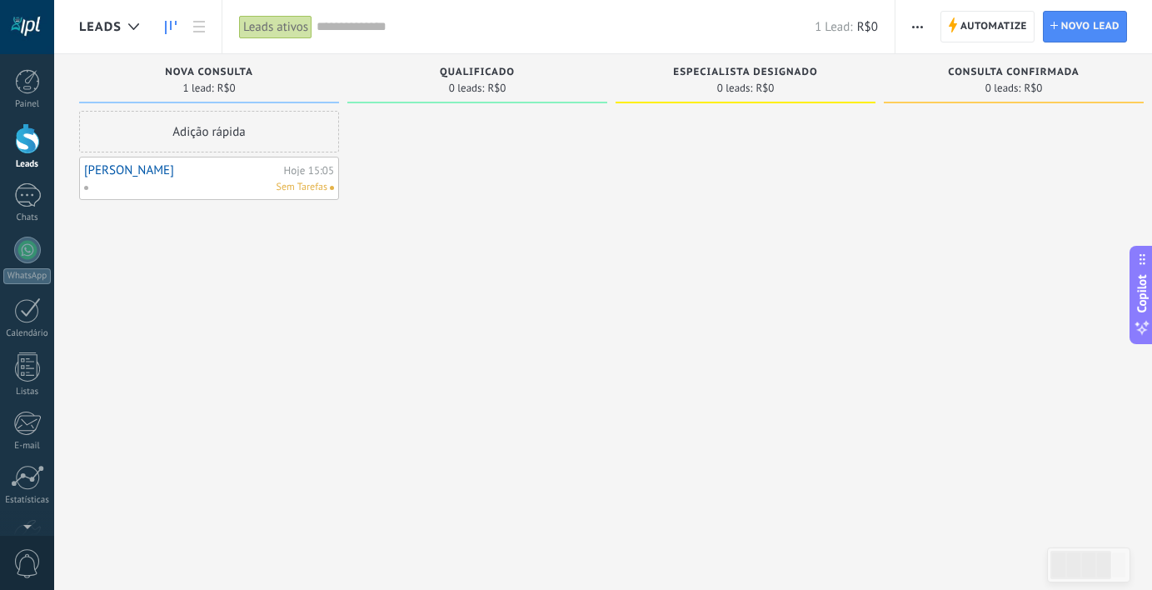
click at [133, 172] on link "Raquel" at bounding box center [182, 170] width 196 height 14
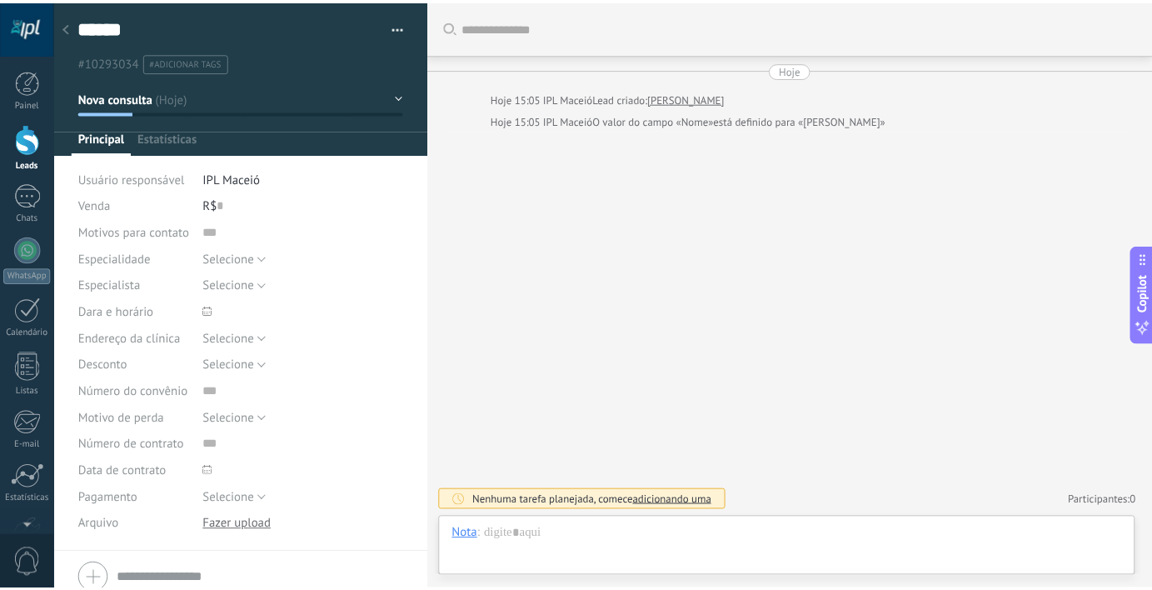
scroll to position [25, 0]
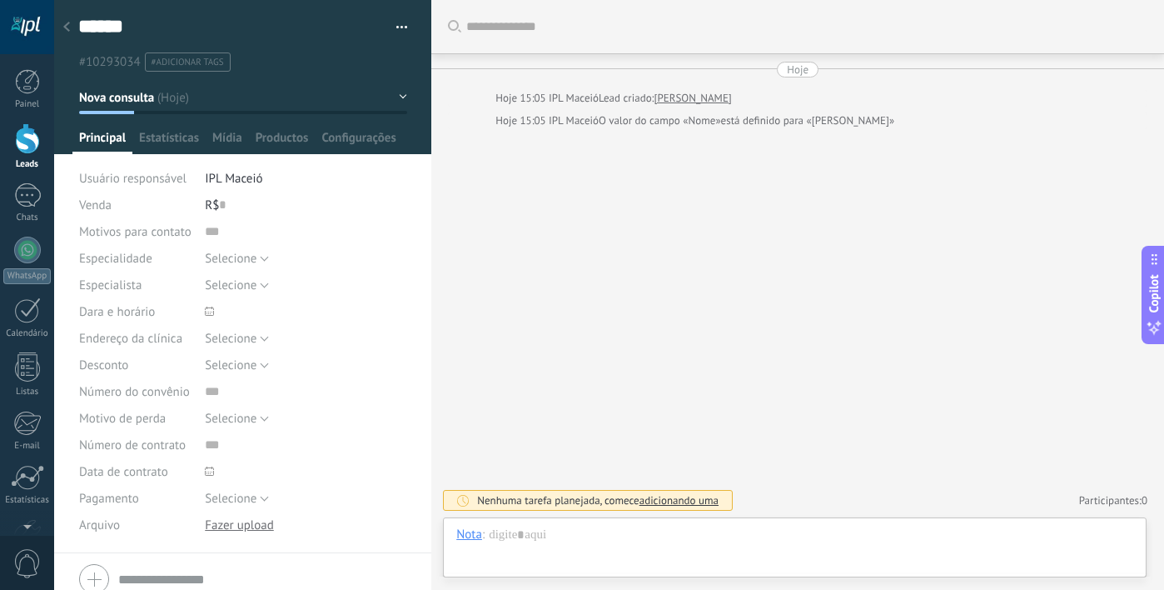
click at [60, 22] on div at bounding box center [66, 28] width 23 height 32
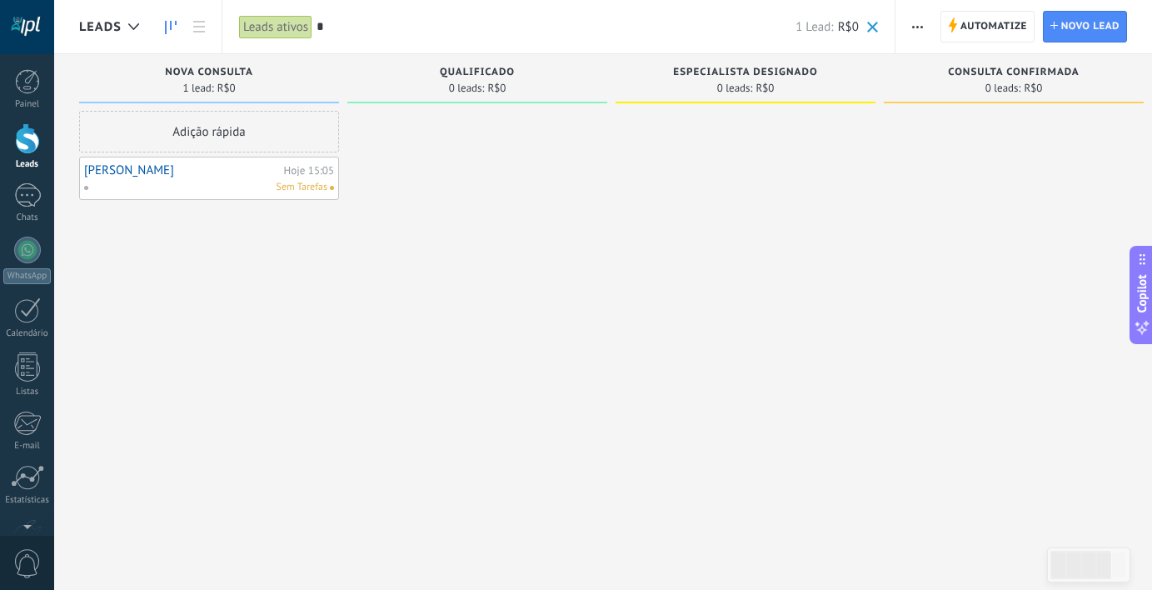
type input "*"
click at [500, 302] on div at bounding box center [477, 297] width 260 height 372
click at [638, 32] on input "*" at bounding box center [555, 26] width 479 height 17
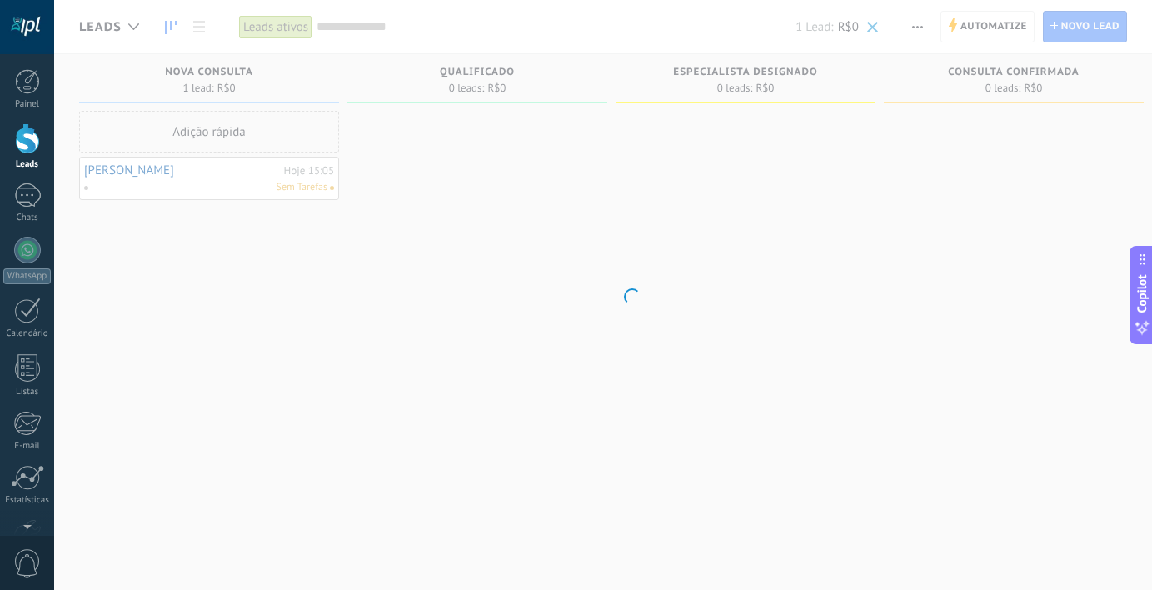
click at [195, 331] on body ".abecls-1,.abecls-2{fill-rule:evenodd}.abecls-2{fill:#fff} .abhcls-1{fill:none}…" at bounding box center [576, 295] width 1152 height 590
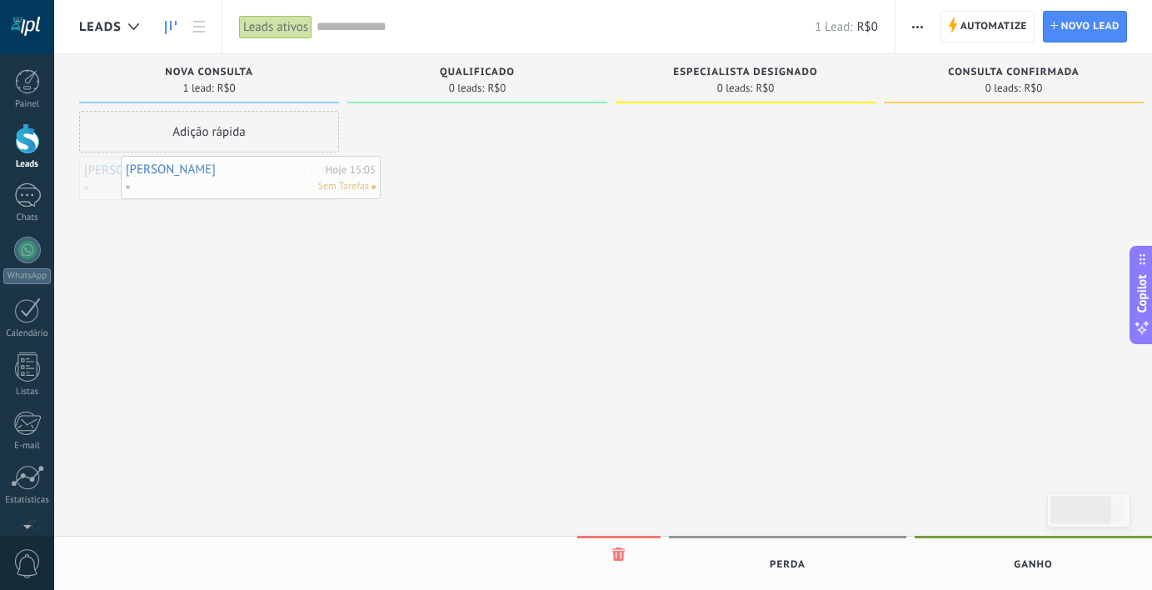
drag, startPoint x: 135, startPoint y: 167, endPoint x: 176, endPoint y: 166, distance: 40.8
drag, startPoint x: 153, startPoint y: 167, endPoint x: 186, endPoint y: 177, distance: 34.0
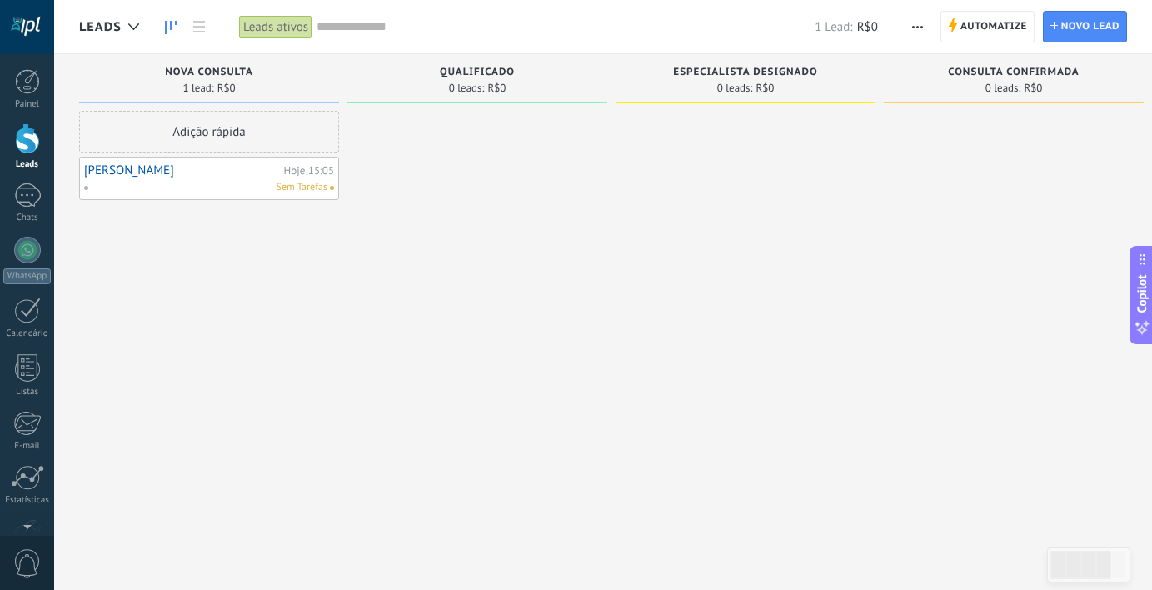
click at [112, 170] on link "Raquel" at bounding box center [182, 170] width 196 height 14
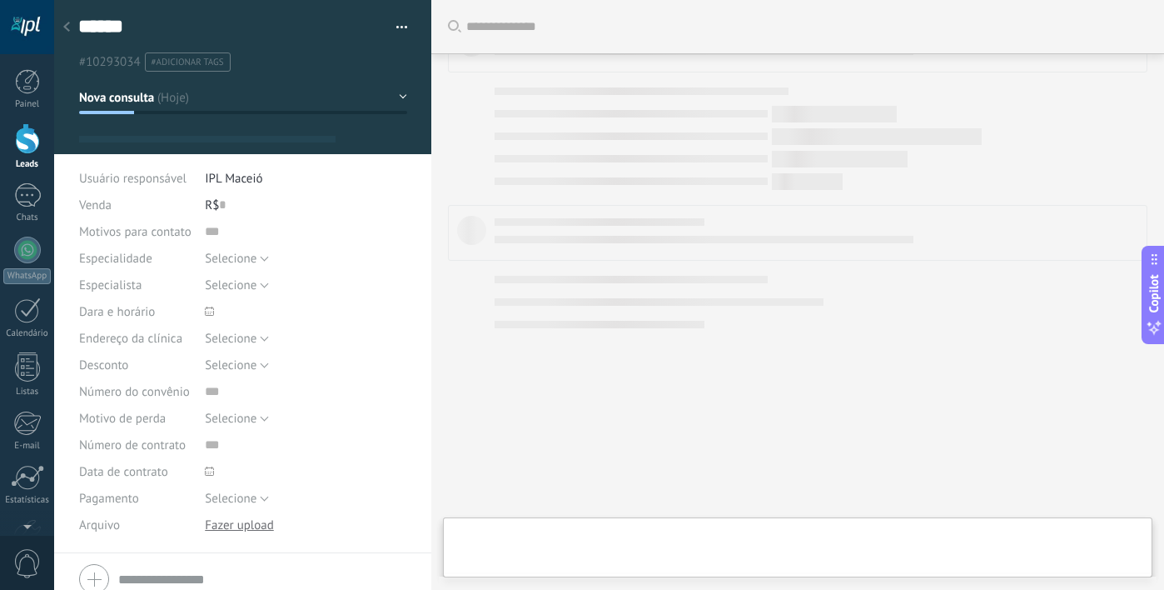
type textarea "******"
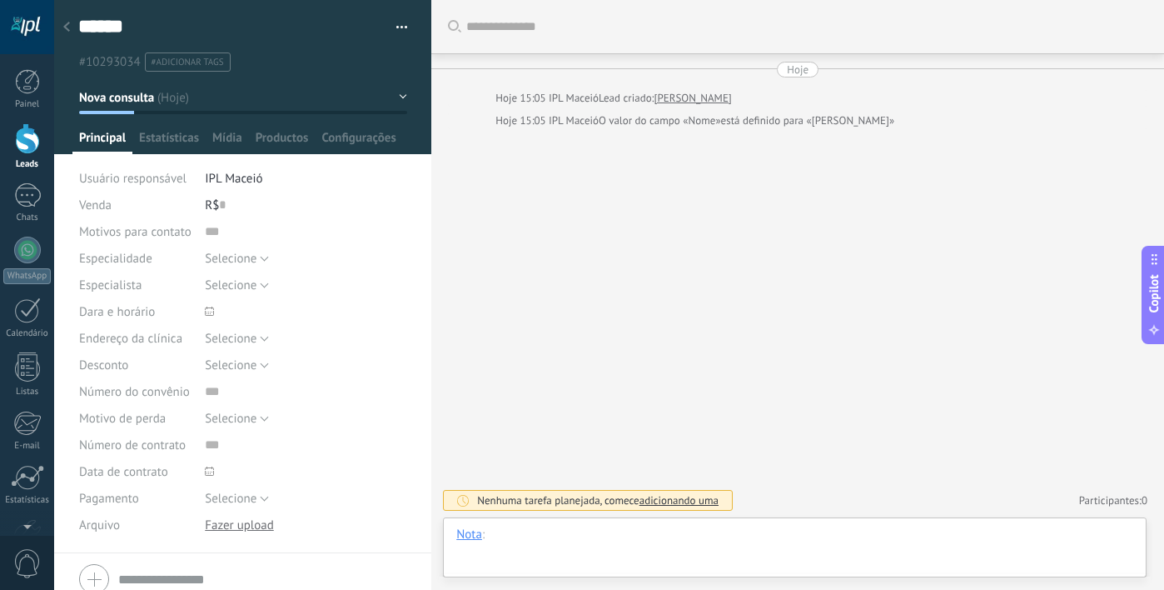
click at [707, 552] on div at bounding box center [794, 551] width 677 height 50
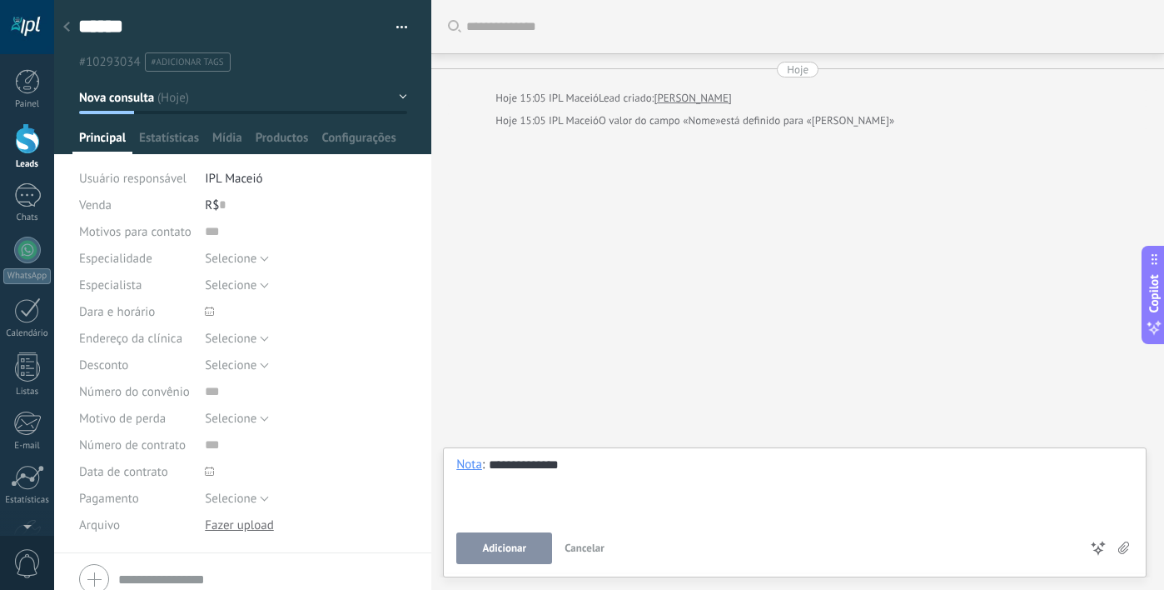
click at [491, 543] on span "Adicionar" at bounding box center [504, 548] width 44 height 12
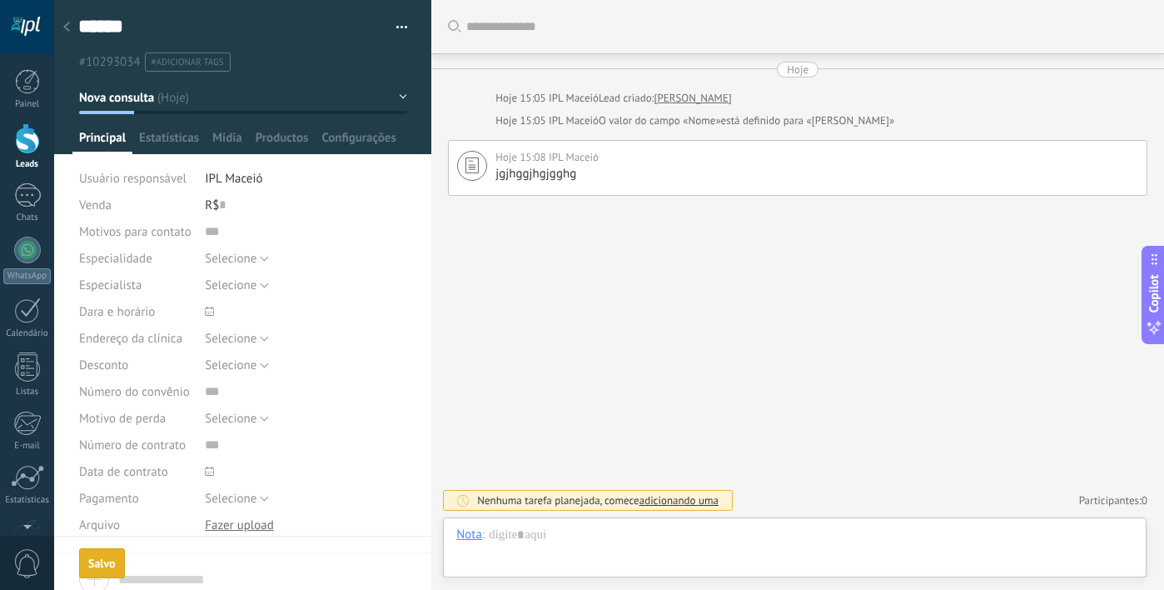
click at [67, 32] on icon at bounding box center [66, 27] width 7 height 10
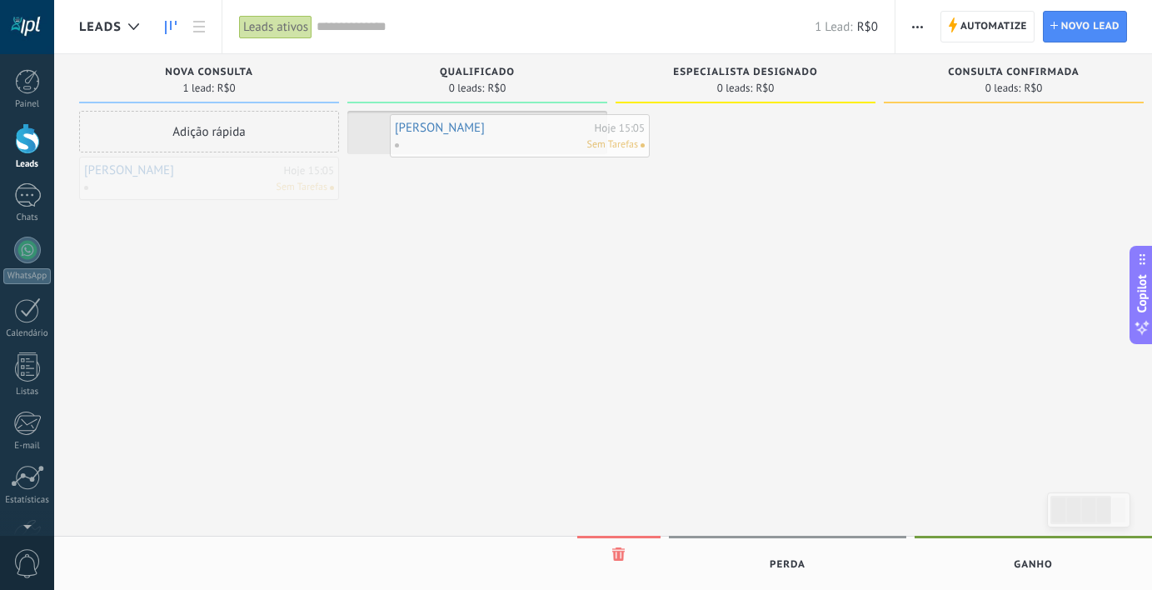
drag, startPoint x: 104, startPoint y: 166, endPoint x: 415, endPoint y: 123, distance: 313.5
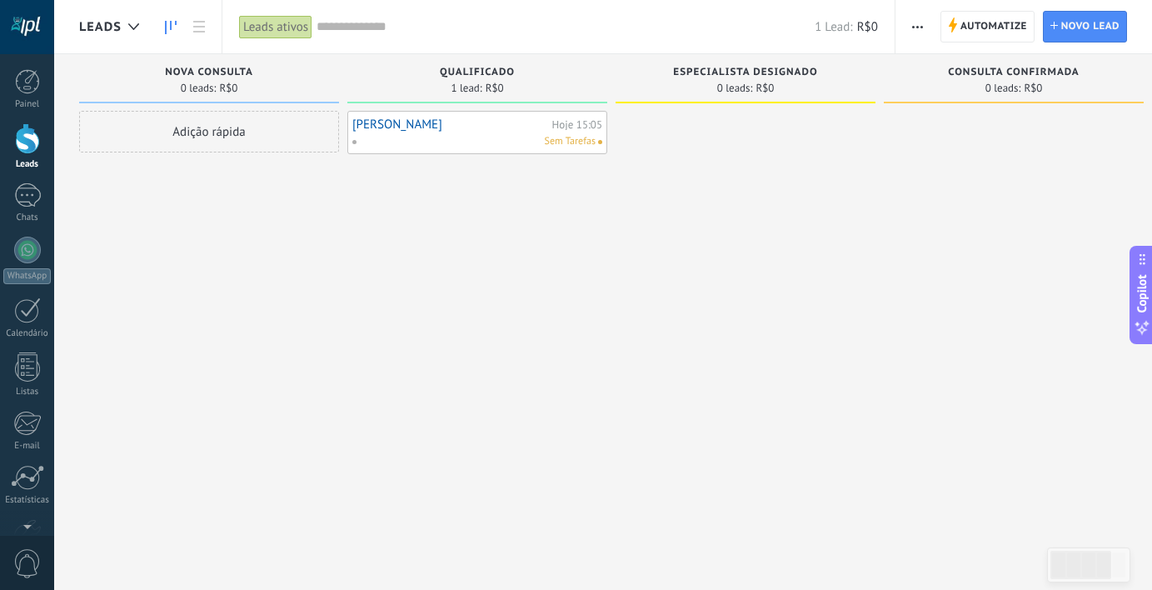
click at [381, 124] on link "Raquel" at bounding box center [450, 124] width 196 height 14
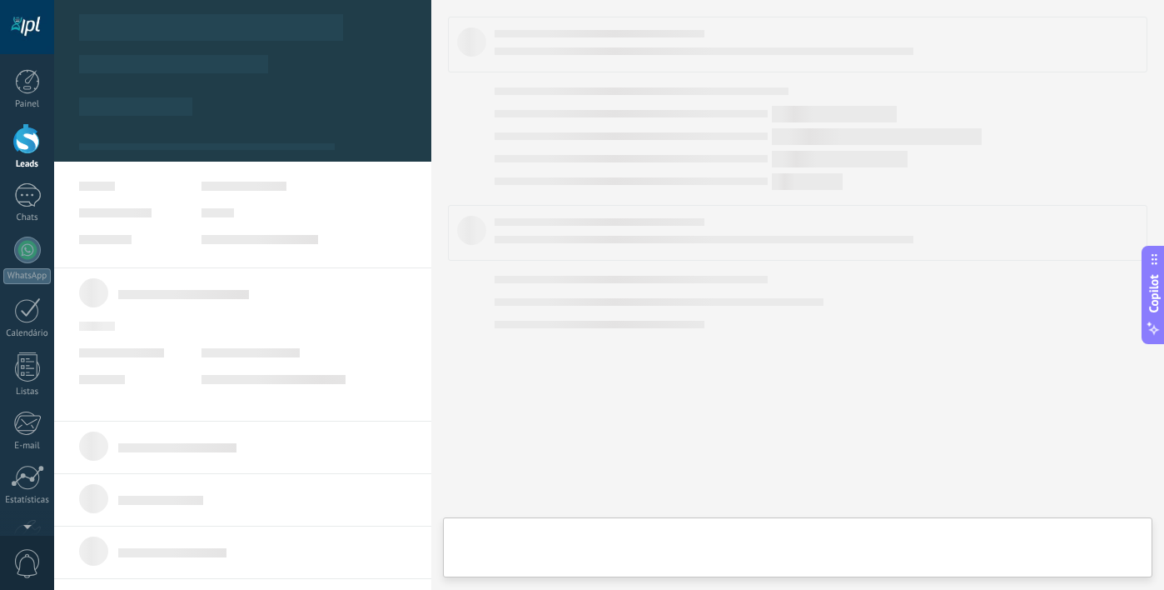
type textarea "******"
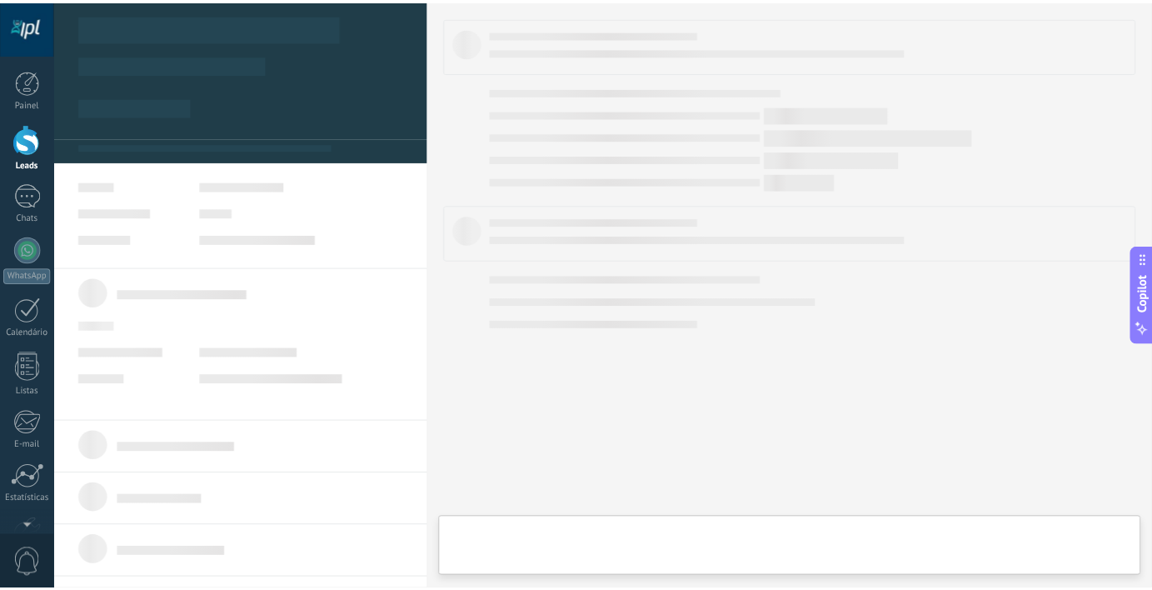
scroll to position [25, 0]
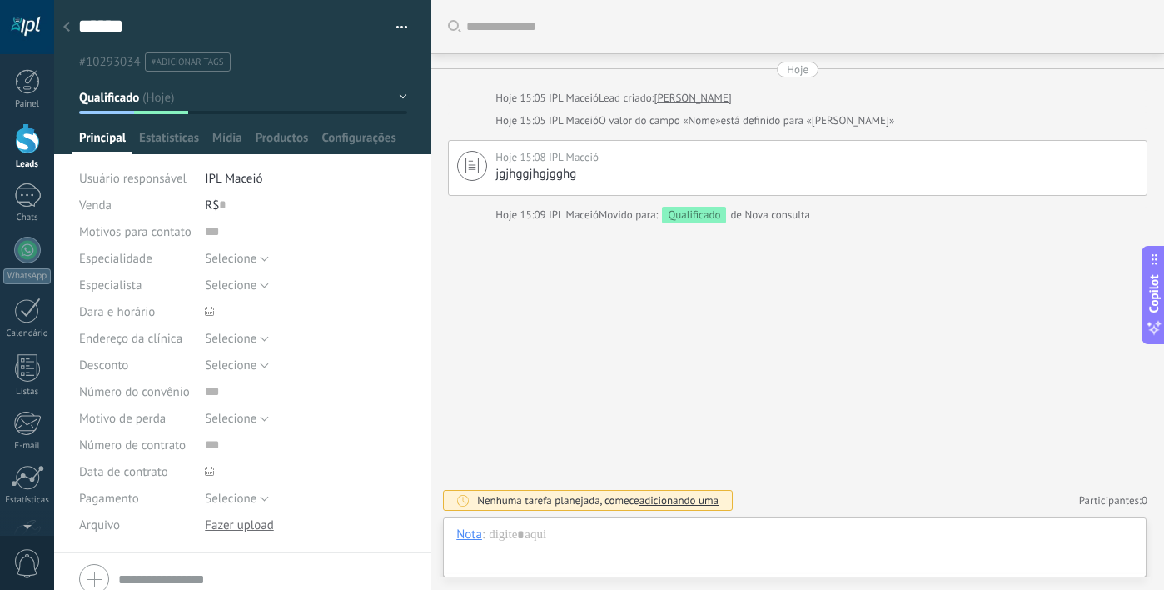
click at [72, 27] on div at bounding box center [66, 28] width 23 height 32
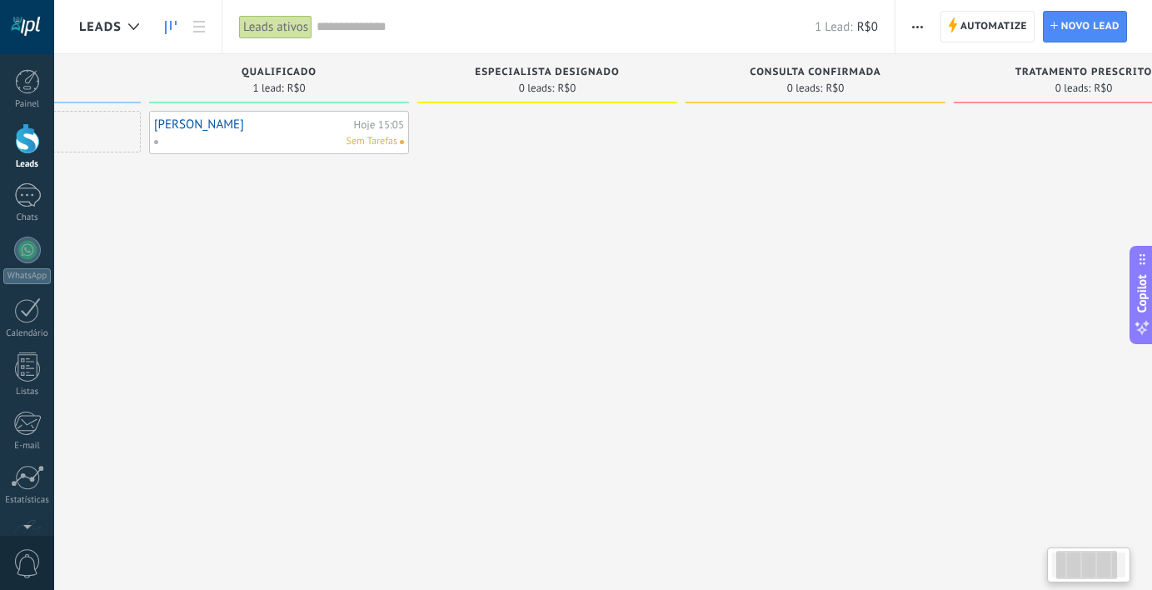
scroll to position [0, 252]
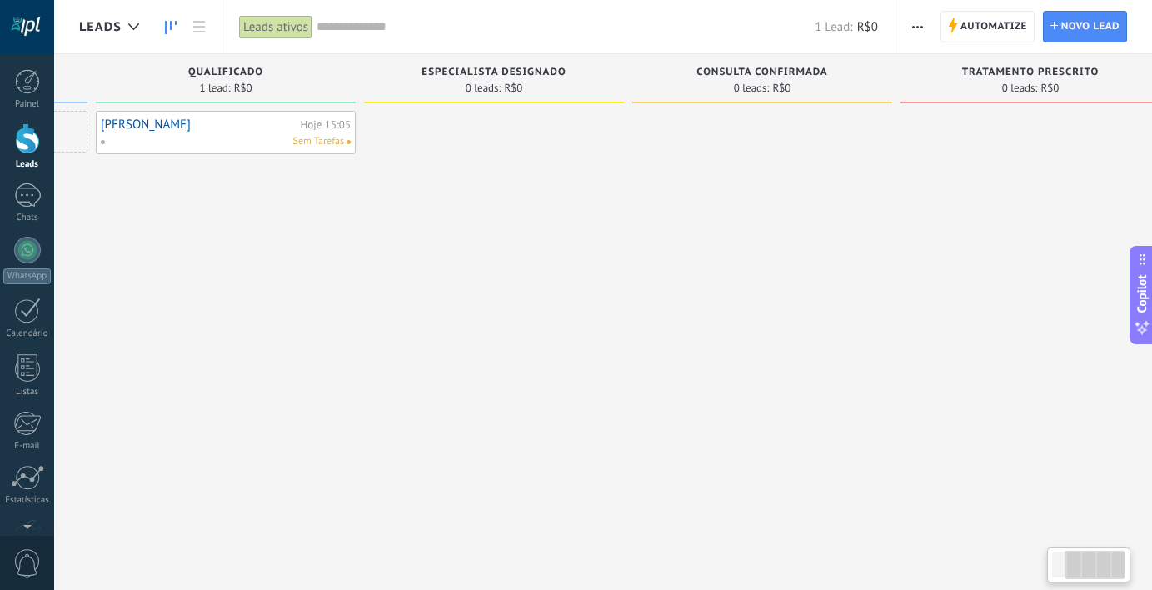
drag, startPoint x: 746, startPoint y: 177, endPoint x: 521, endPoint y: 168, distance: 225.1
click at [521, 168] on div at bounding box center [494, 297] width 260 height 372
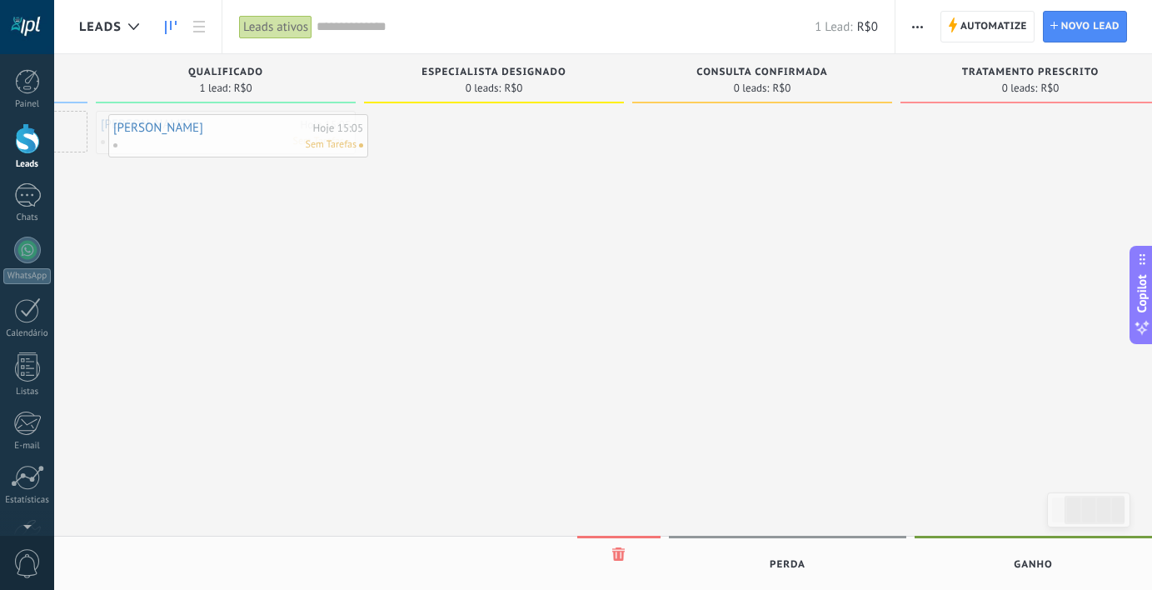
scroll to position [0, 242]
drag, startPoint x: 157, startPoint y: 128, endPoint x: 443, endPoint y: 121, distance: 285.8
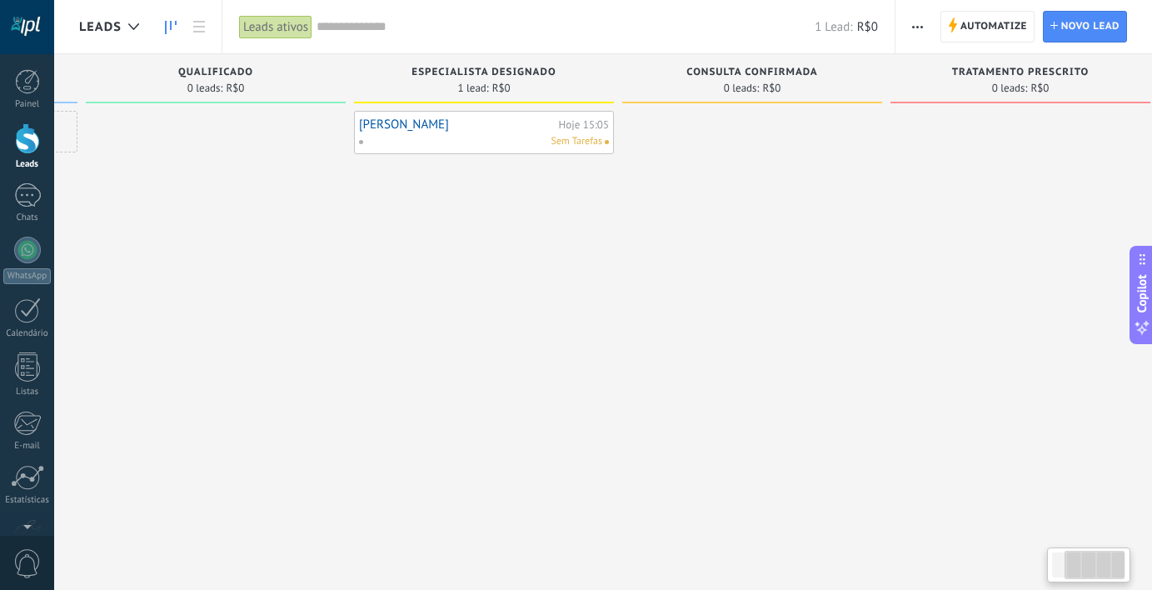
scroll to position [0, 262]
drag, startPoint x: 614, startPoint y: 212, endPoint x: 543, endPoint y: 176, distance: 79.7
click at [607, 213] on div "Raquel Hoje 15:05 Sem Tarefas" at bounding box center [483, 297] width 260 height 372
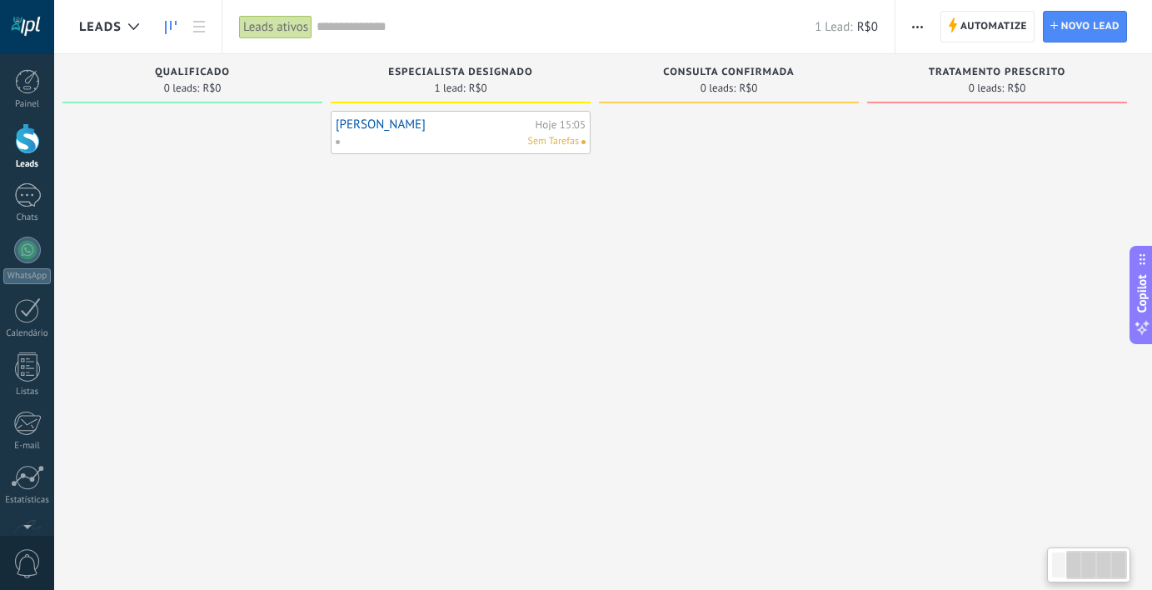
drag, startPoint x: 531, startPoint y: 217, endPoint x: 501, endPoint y: 217, distance: 30.8
click at [501, 217] on div "Raquel Hoje 15:05 Sem Tarefas" at bounding box center [461, 297] width 260 height 372
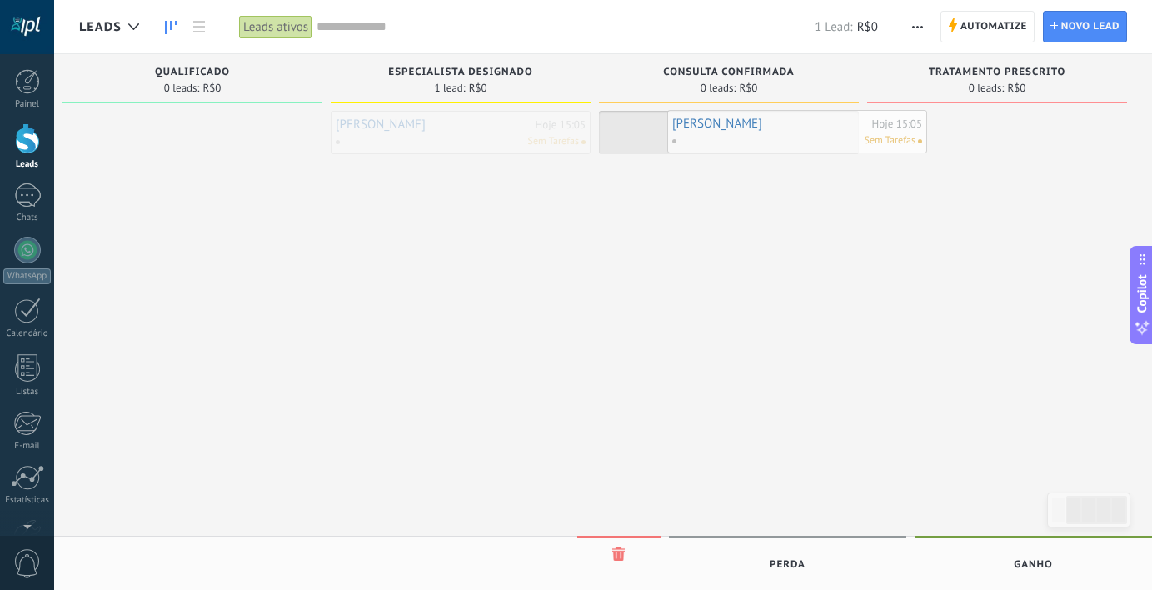
drag, startPoint x: 374, startPoint y: 128, endPoint x: 710, endPoint y: 127, distance: 336.5
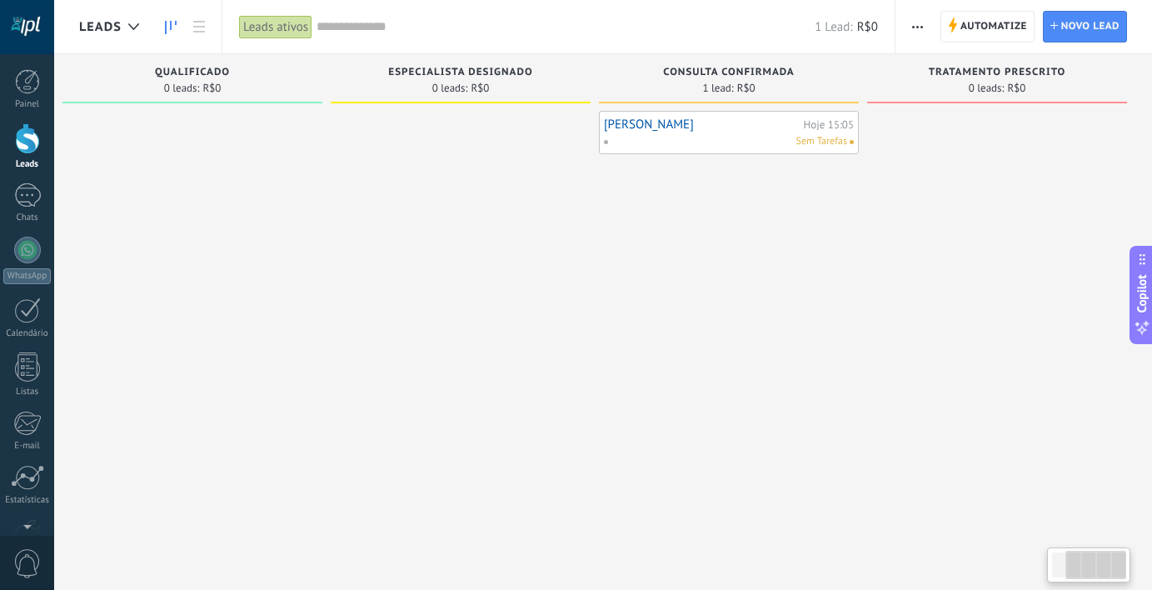
drag, startPoint x: 763, startPoint y: 232, endPoint x: 746, endPoint y: 227, distance: 17.2
click at [748, 237] on div "Raquel Hoje 15:05 Sem Tarefas" at bounding box center [729, 297] width 260 height 372
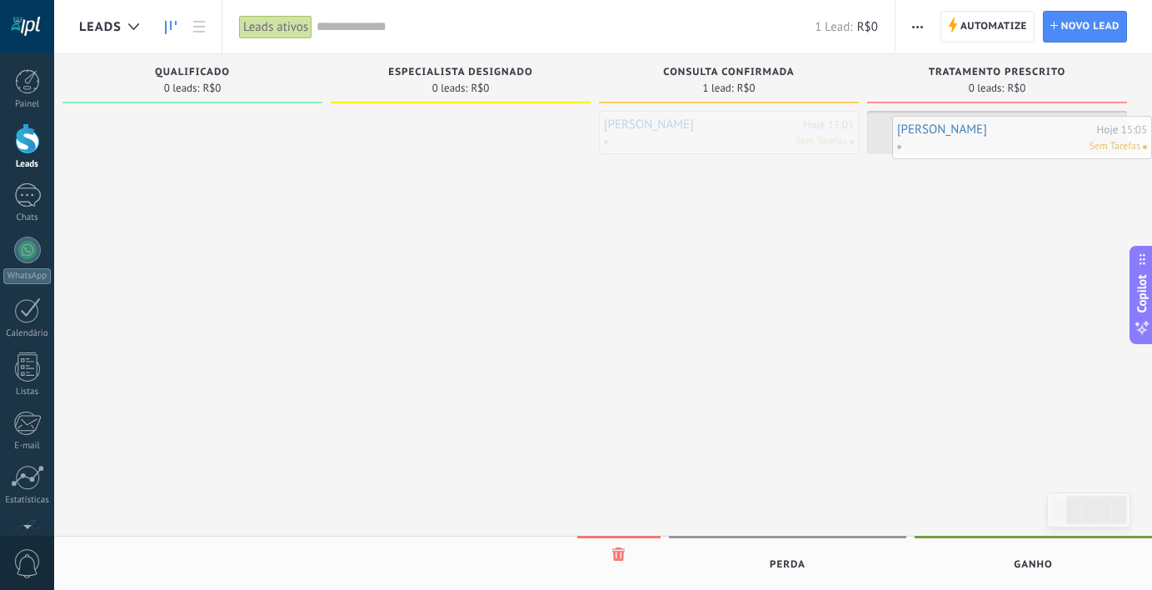
drag, startPoint x: 633, startPoint y: 122, endPoint x: 935, endPoint y: 127, distance: 302.4
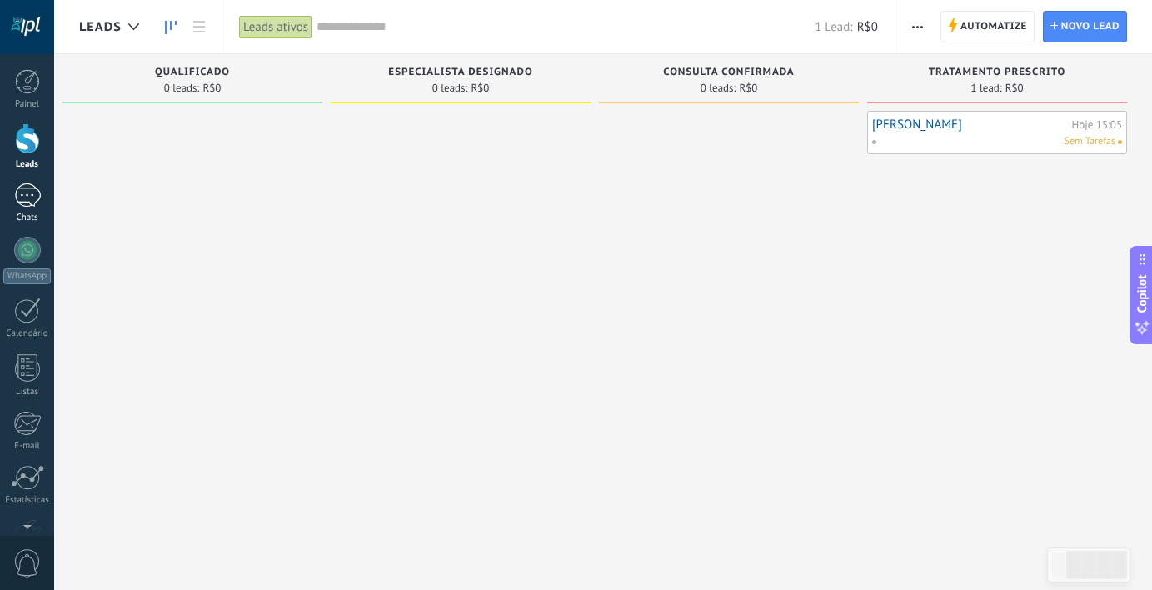
click at [28, 203] on div at bounding box center [27, 195] width 27 height 24
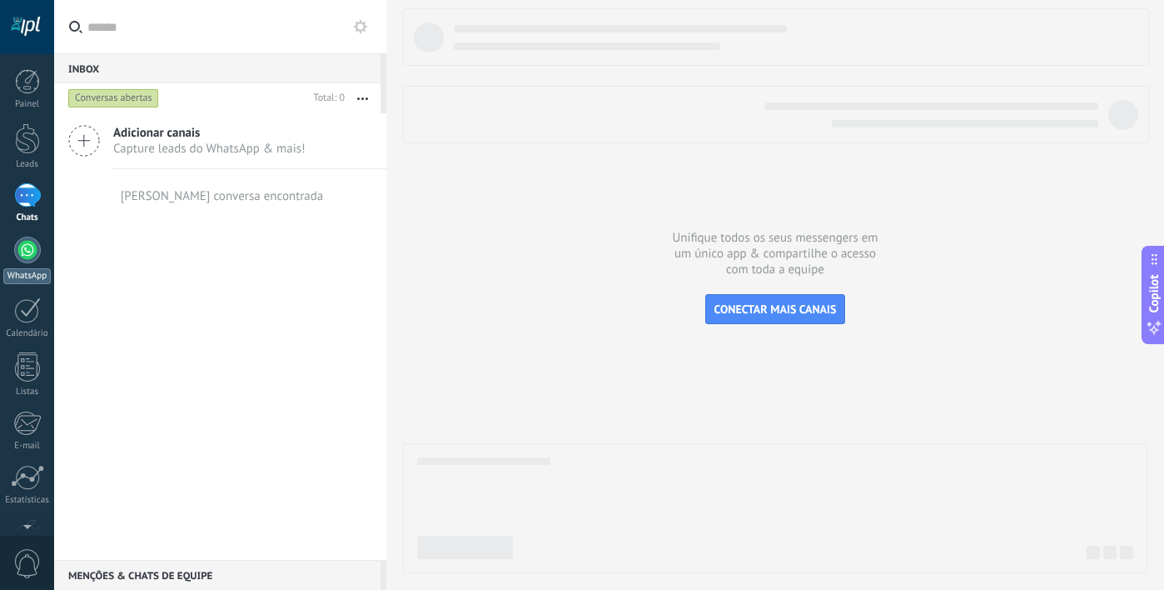
click at [26, 264] on link "WhatsApp" at bounding box center [27, 260] width 54 height 47
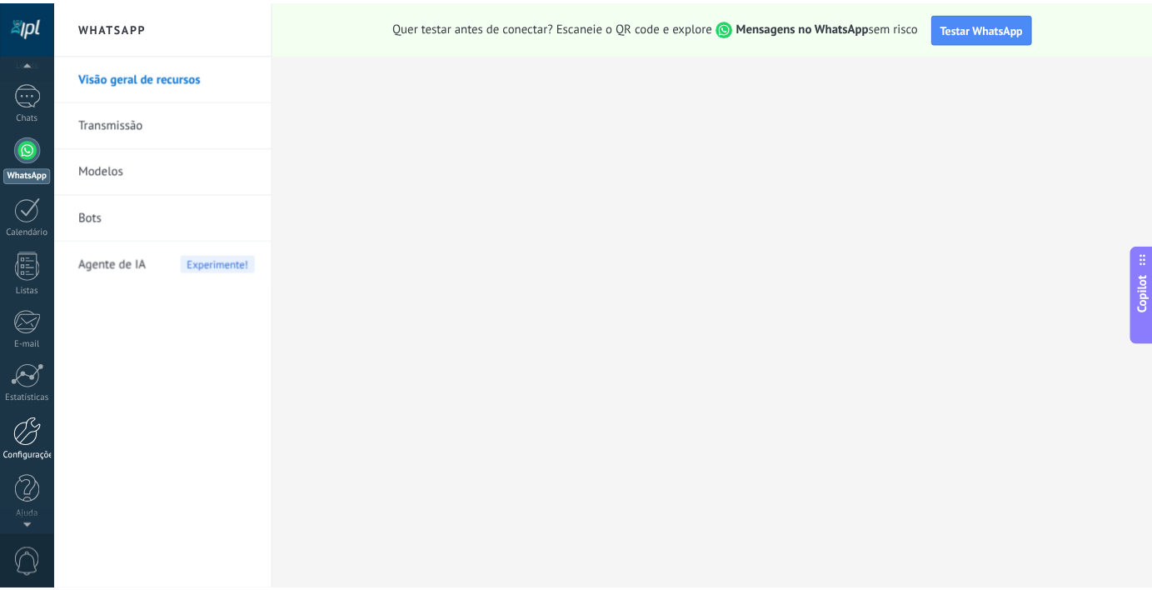
scroll to position [103, 0]
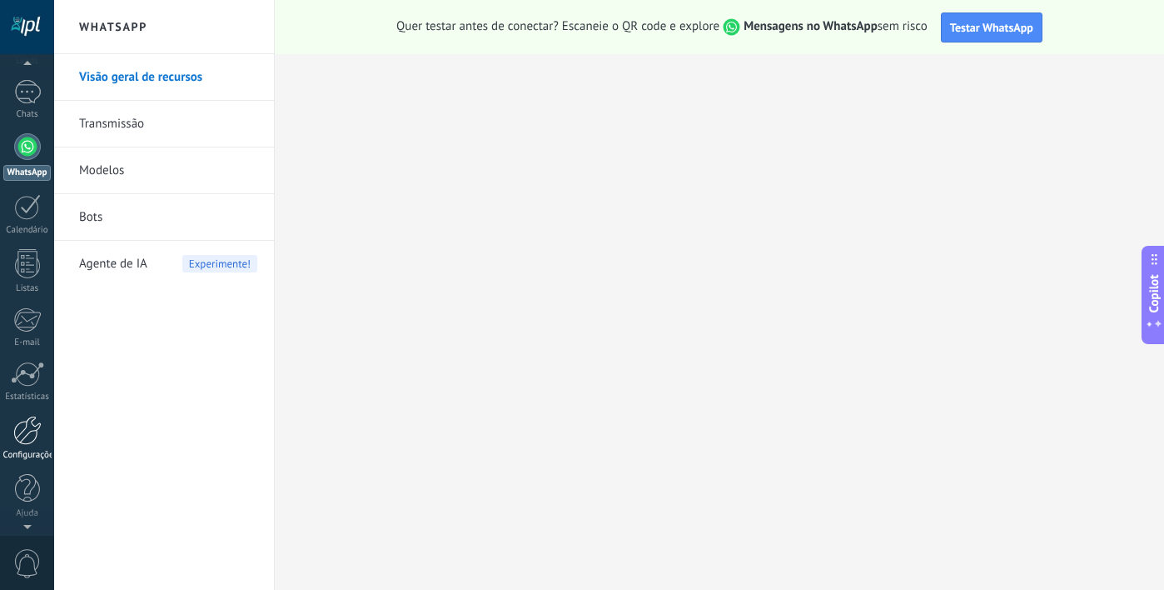
click at [32, 441] on div at bounding box center [27, 430] width 28 height 29
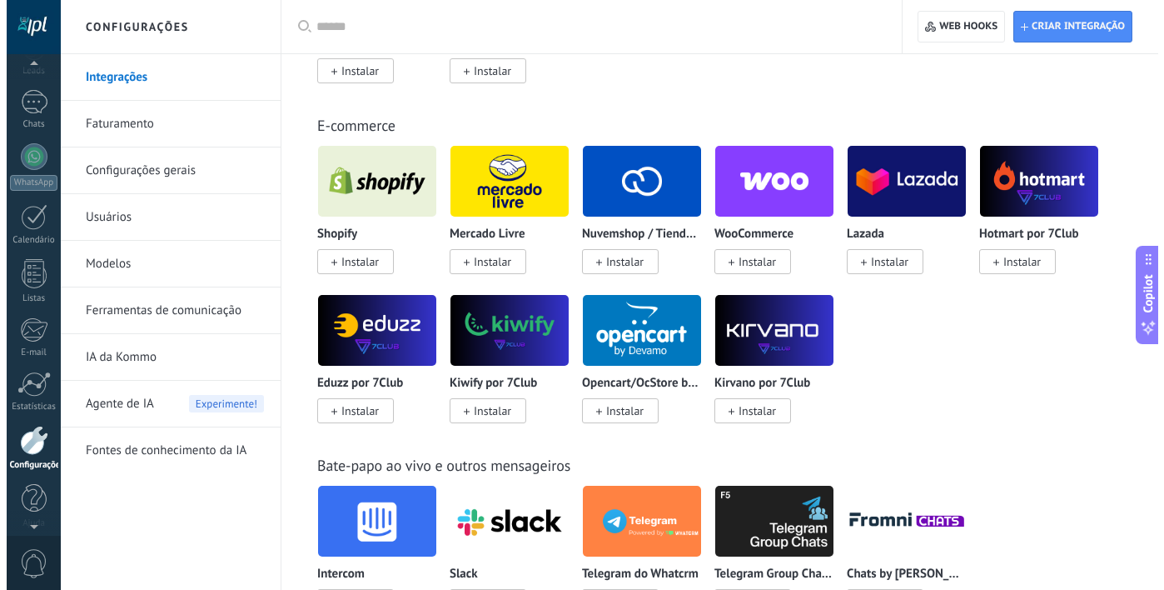
scroll to position [21, 0]
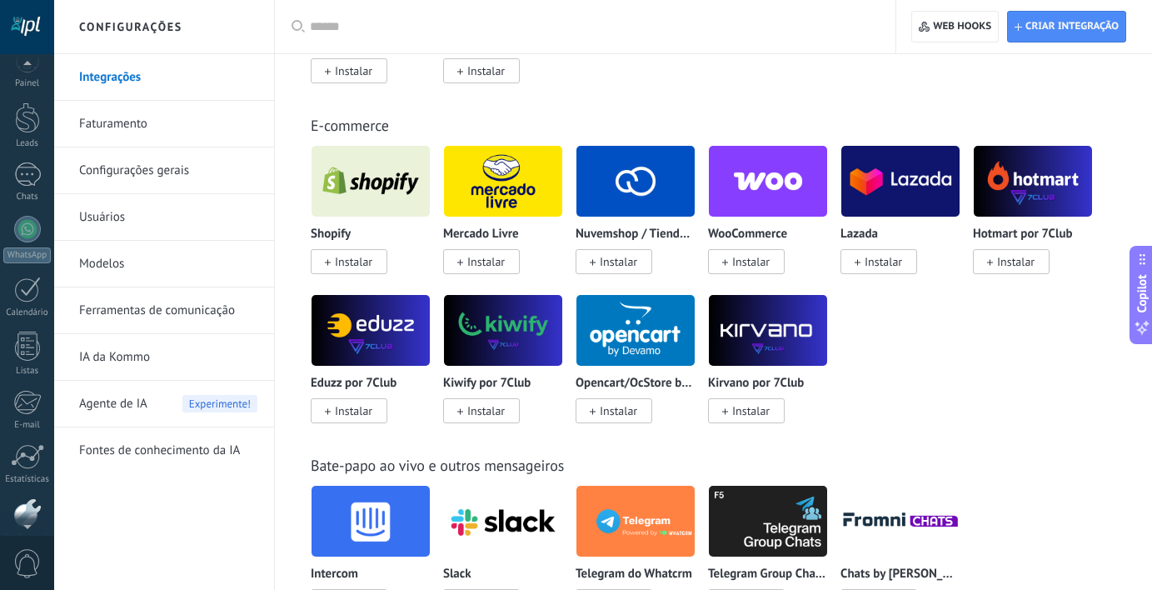
click at [19, 30] on div at bounding box center [27, 27] width 54 height 54
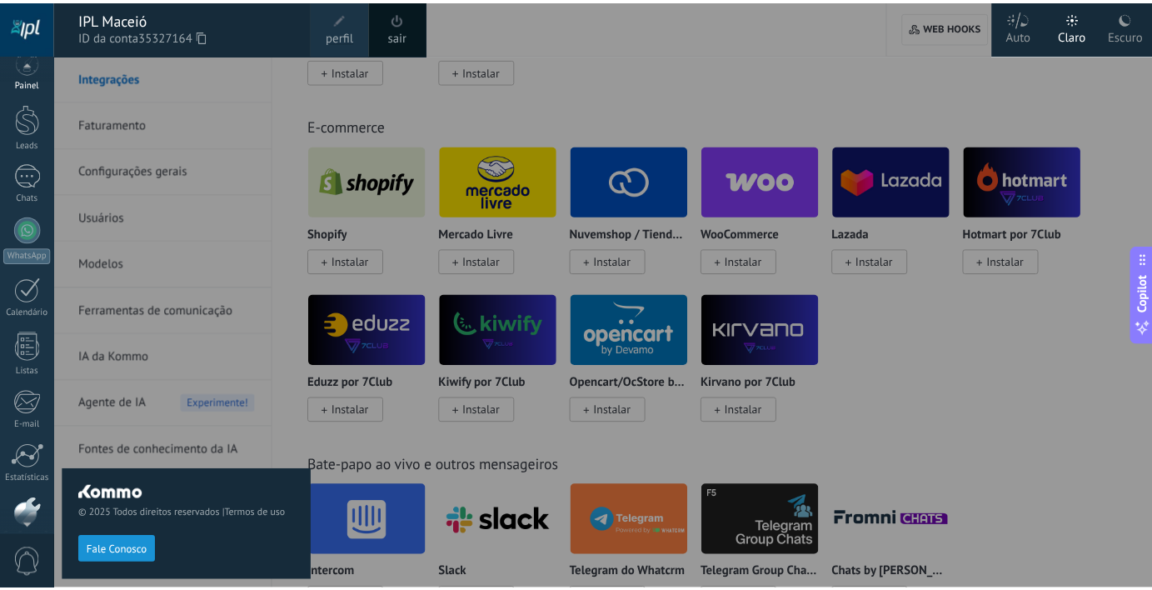
scroll to position [0, 0]
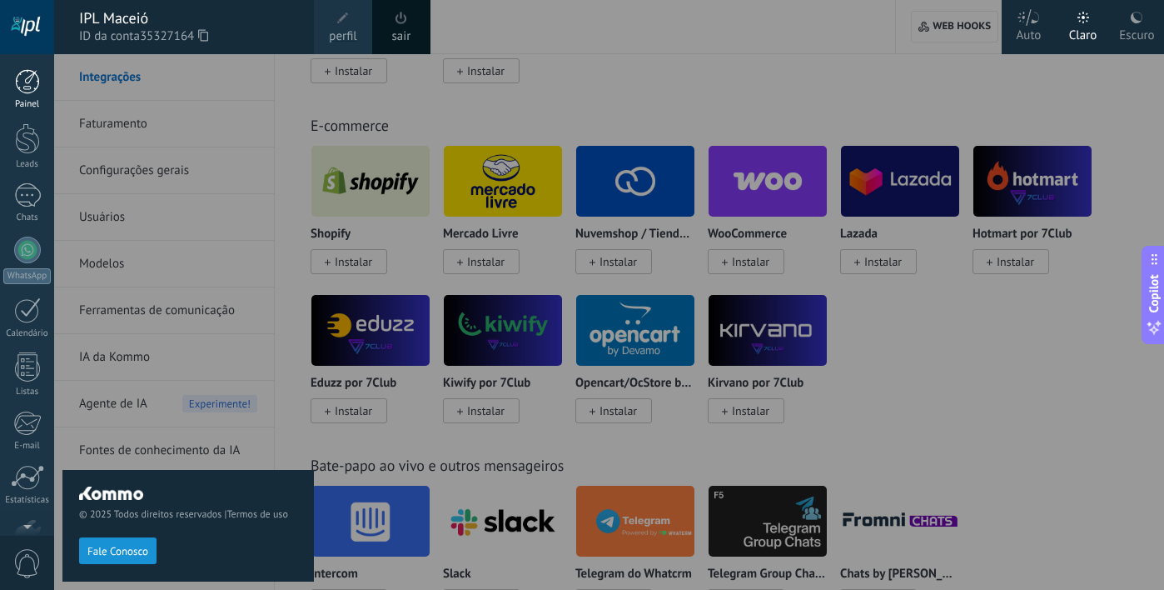
click at [27, 89] on div at bounding box center [27, 81] width 25 height 25
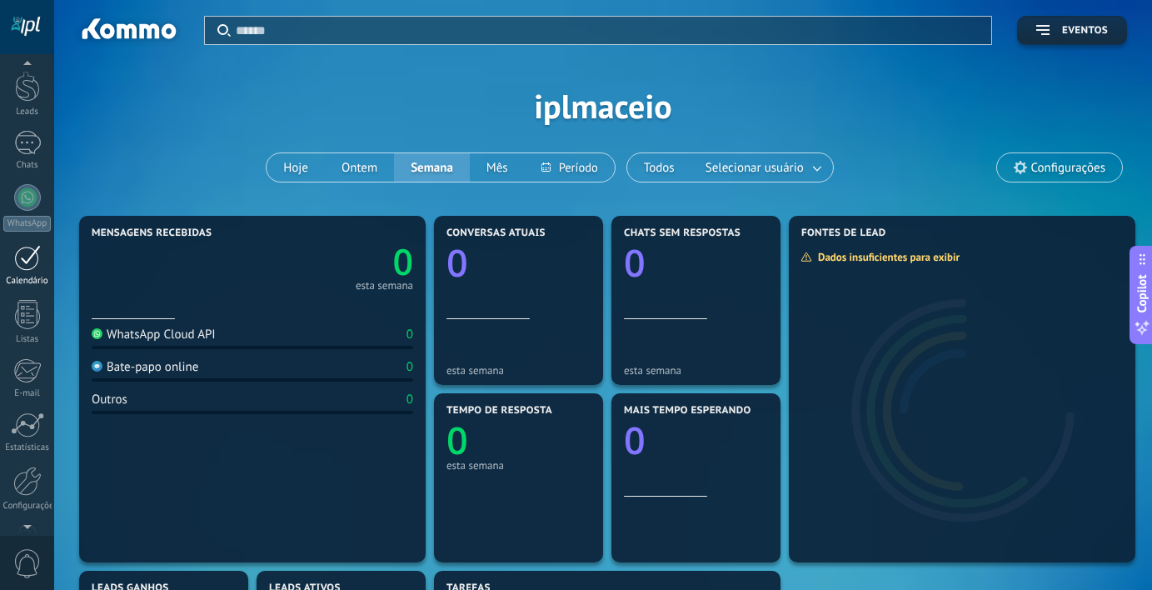
scroll to position [103, 0]
click at [31, 452] on div "Configurações" at bounding box center [27, 455] width 48 height 11
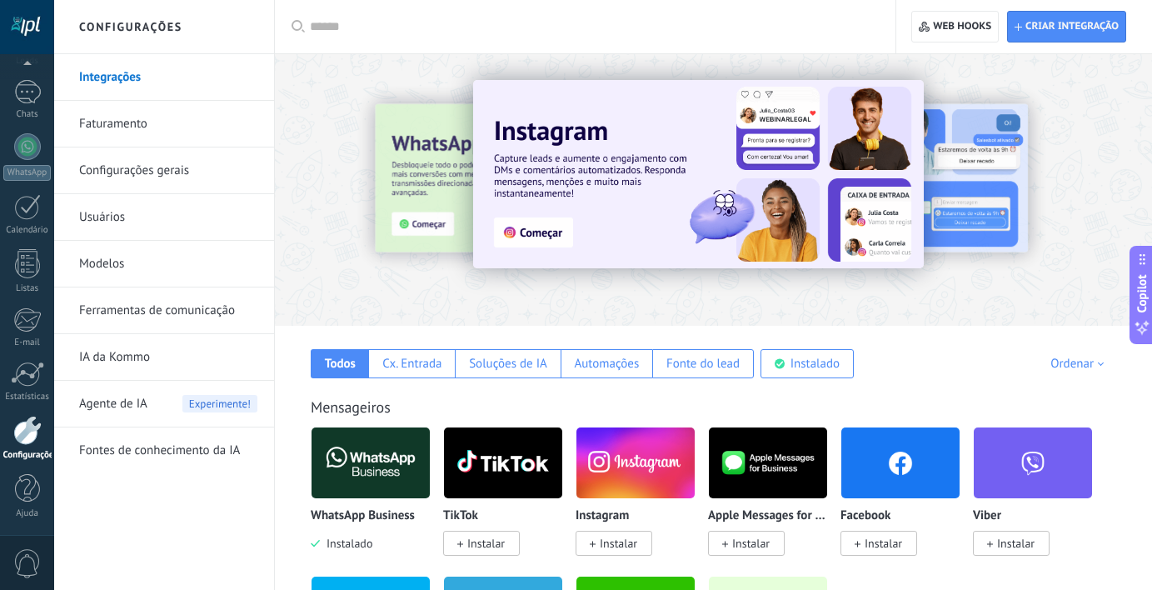
click at [130, 80] on link "Integrações" at bounding box center [168, 77] width 178 height 47
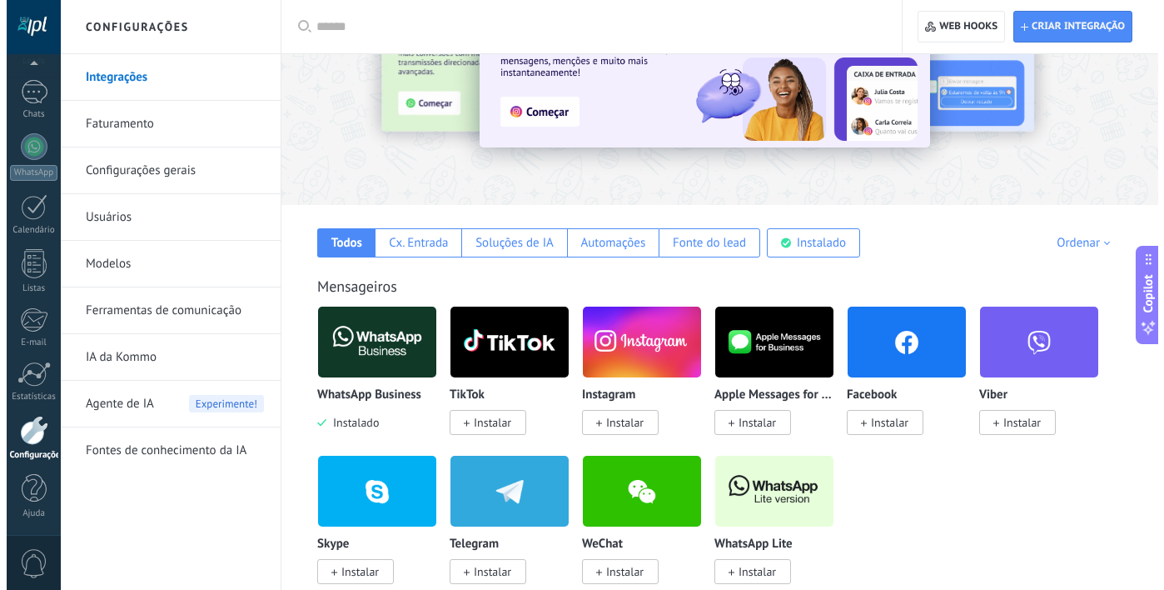
scroll to position [127, 0]
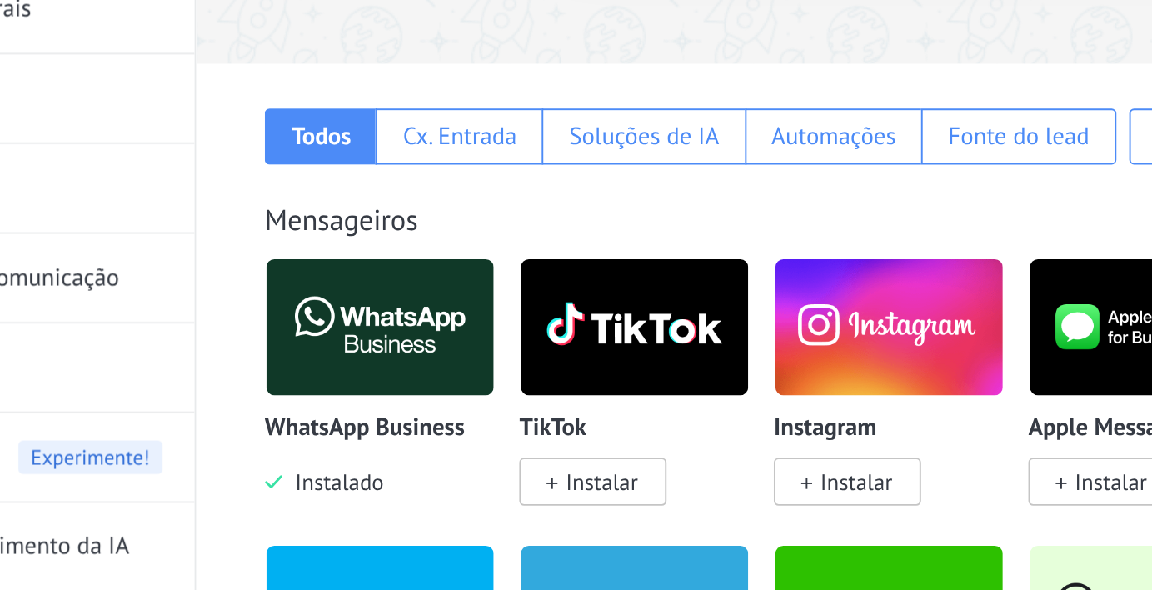
click at [358, 347] on img at bounding box center [370, 336] width 118 height 81
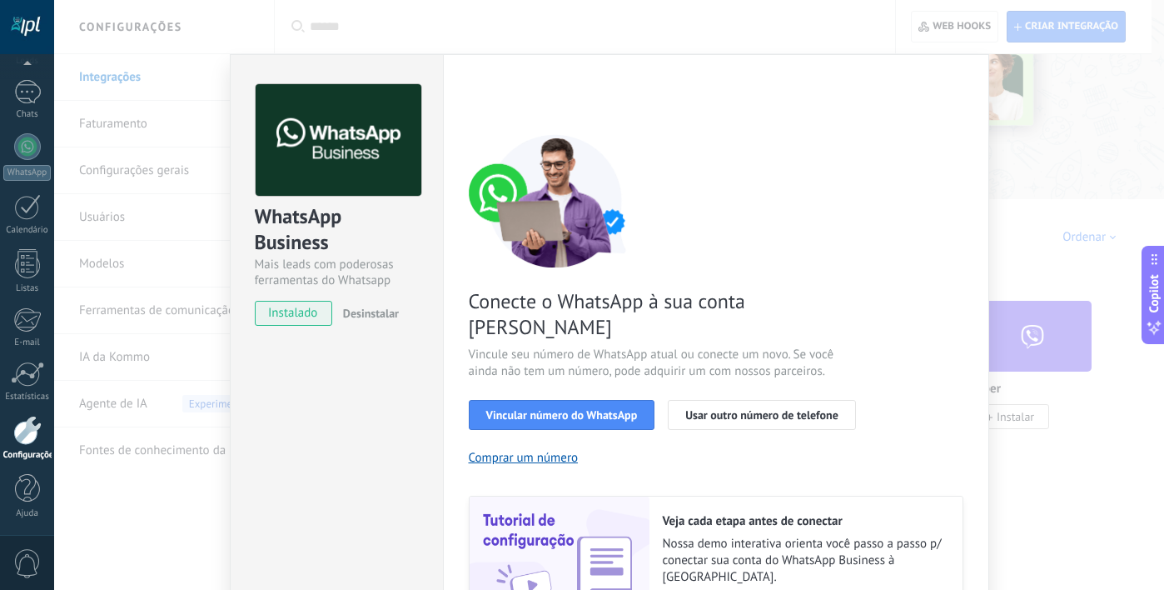
click at [1105, 97] on div "WhatsApp Business Mais leads com poderosas ferramentas do Whatsapp instalado De…" at bounding box center [609, 295] width 1110 height 590
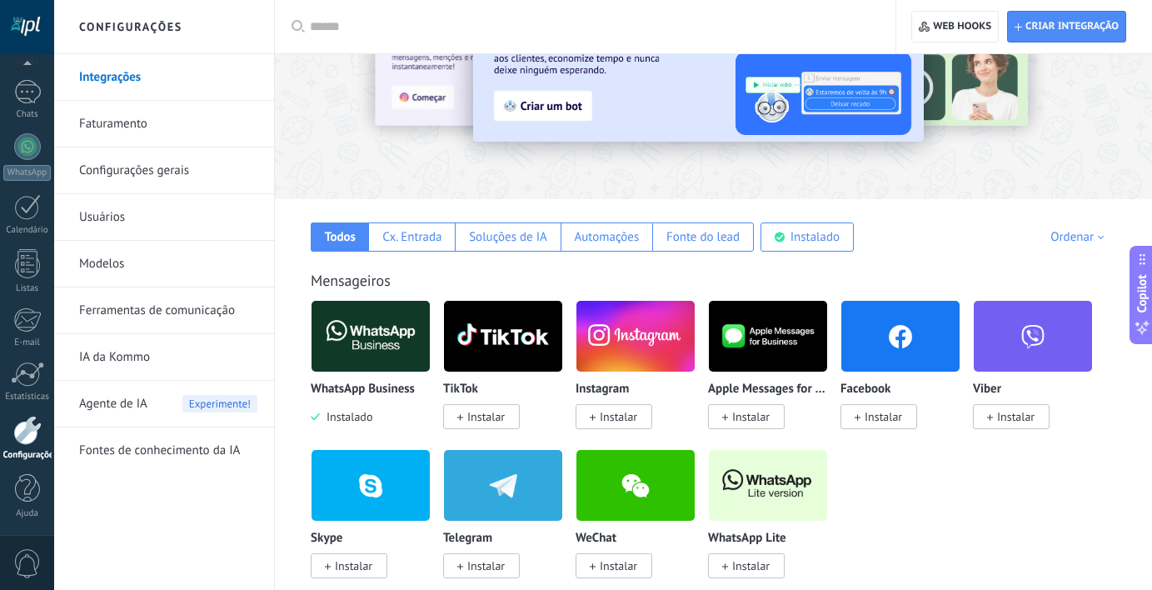
click at [791, 497] on img at bounding box center [768, 485] width 118 height 81
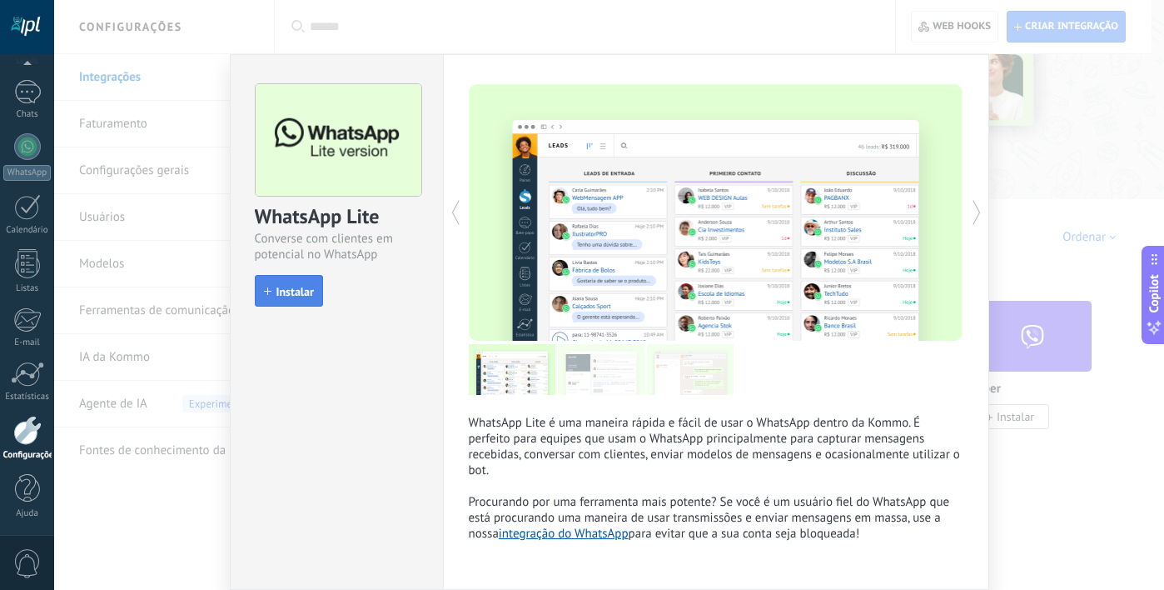
click at [300, 277] on button "Instalar" at bounding box center [289, 291] width 68 height 32
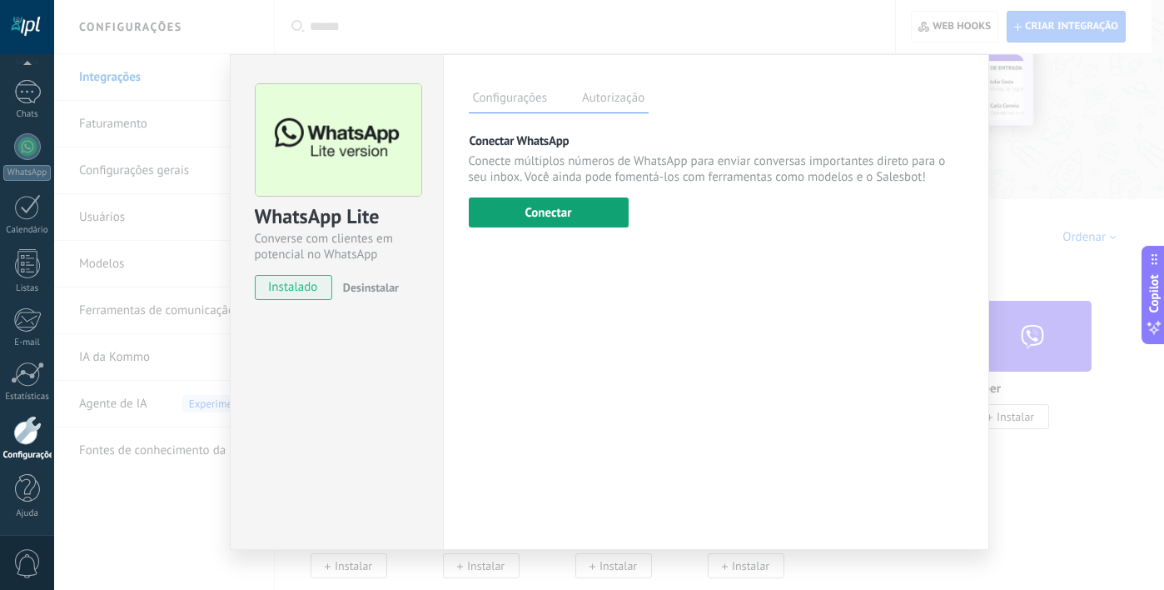
click at [565, 219] on button "Conectar" at bounding box center [549, 212] width 160 height 30
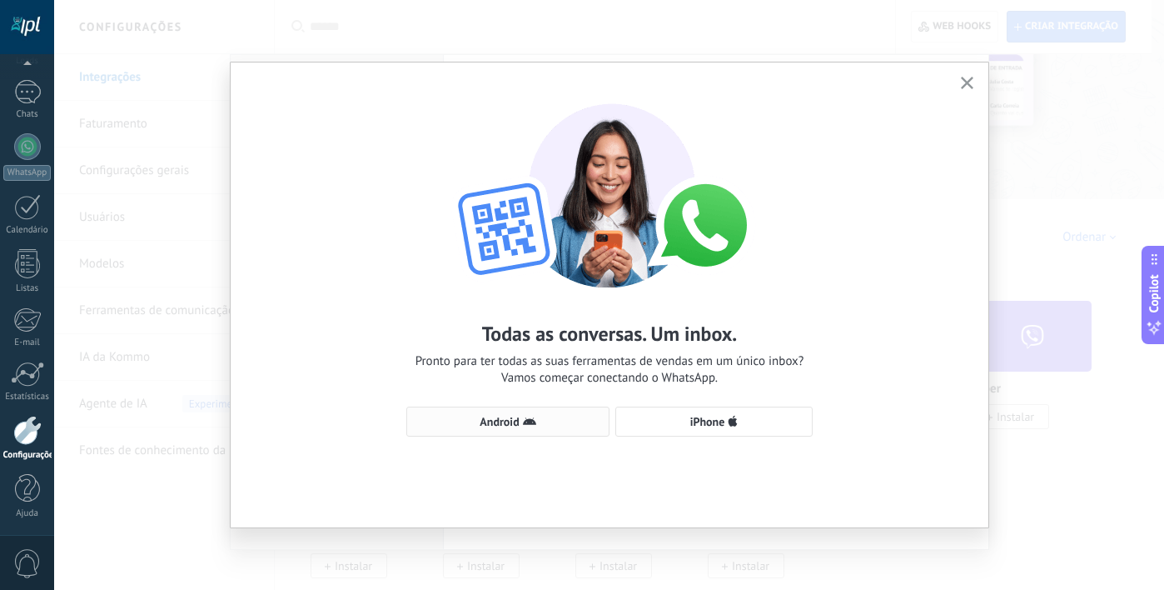
click at [608, 429] on button "Android" at bounding box center [507, 421] width 203 height 30
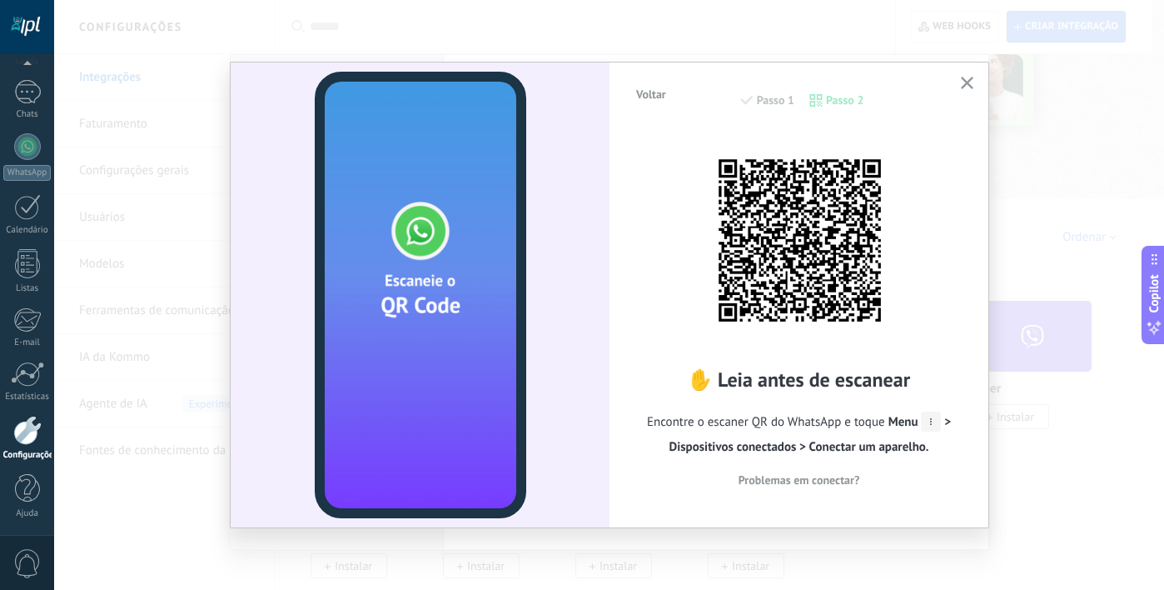
click at [1054, 249] on div "Voltar Passo 1 Passo 2 ✋ Leia antes de escanear Encontre o escaner QR do WhatsA…" at bounding box center [609, 295] width 1110 height 590
